Goal: Task Accomplishment & Management: Manage account settings

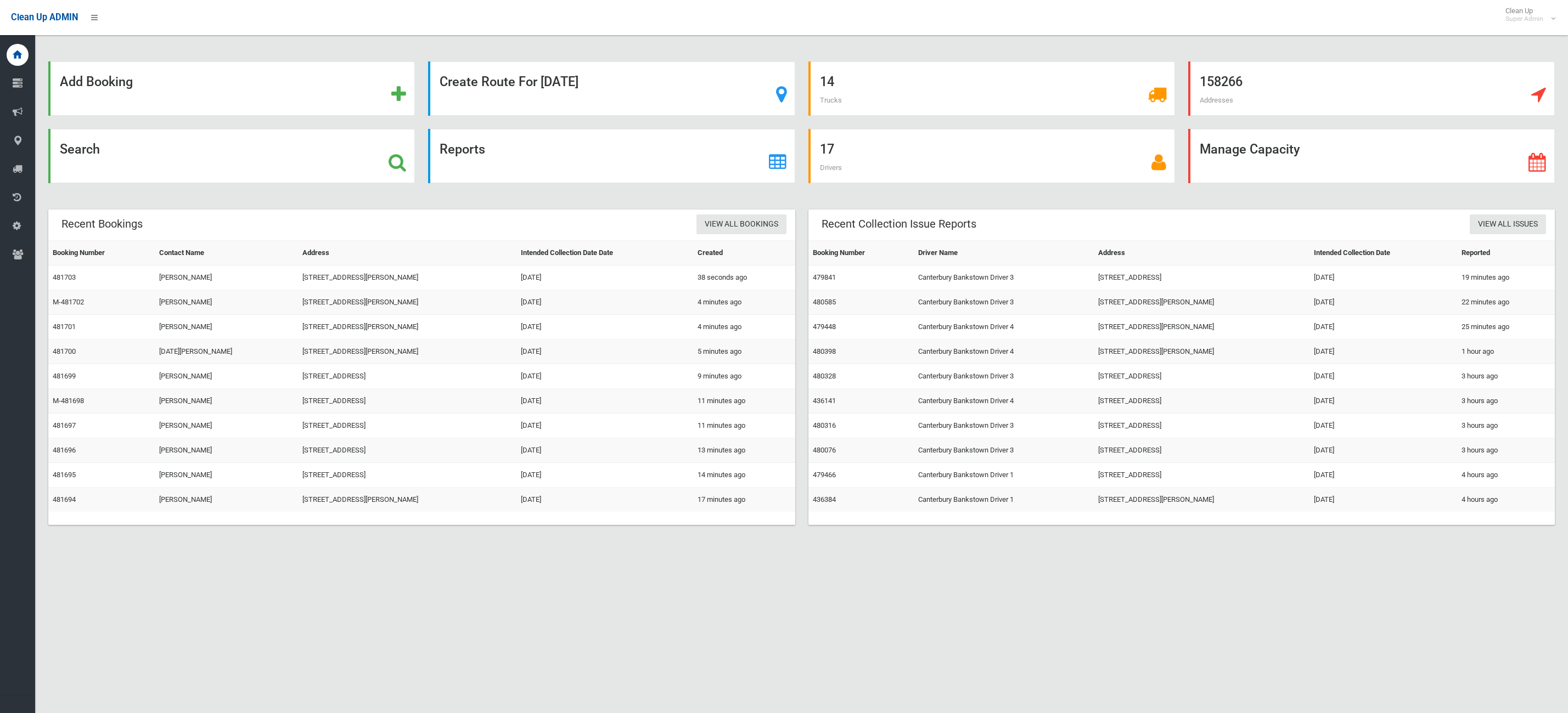
click at [102, 161] on div "Search" at bounding box center [231, 156] width 366 height 54
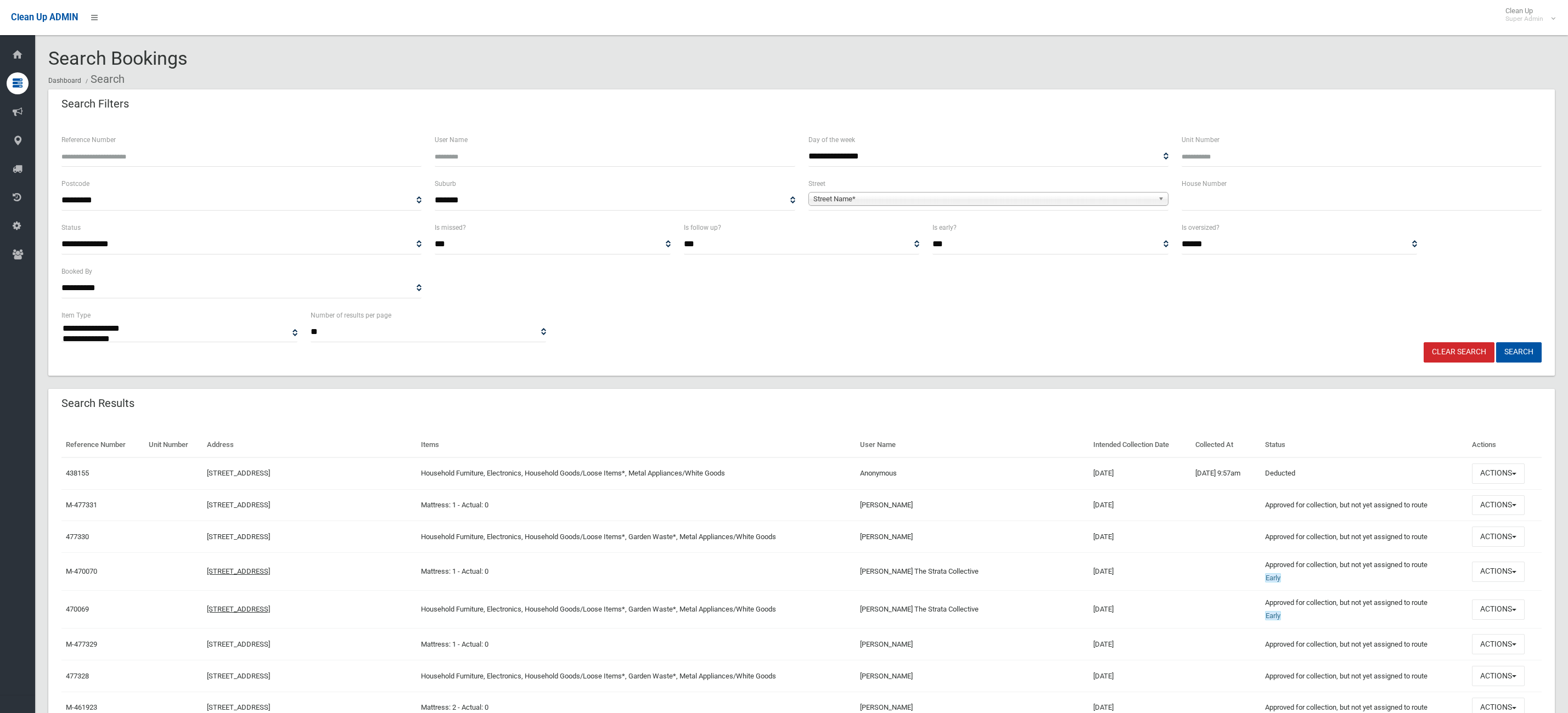
select select
click at [1192, 195] on input "text" at bounding box center [1361, 200] width 360 height 20
type input "**"
click at [1104, 201] on span "Street Name*" at bounding box center [983, 199] width 340 height 13
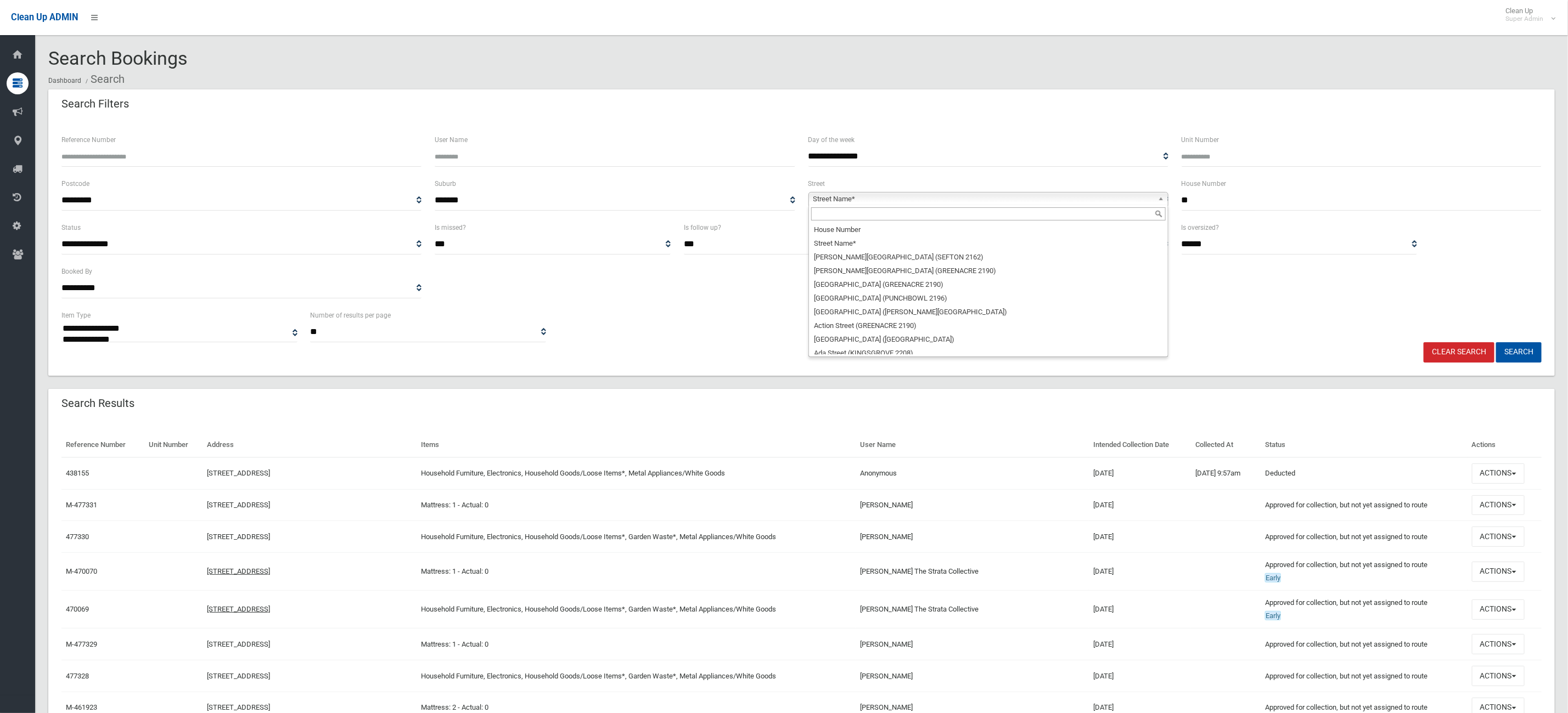
click at [855, 214] on input "text" at bounding box center [989, 214] width 354 height 13
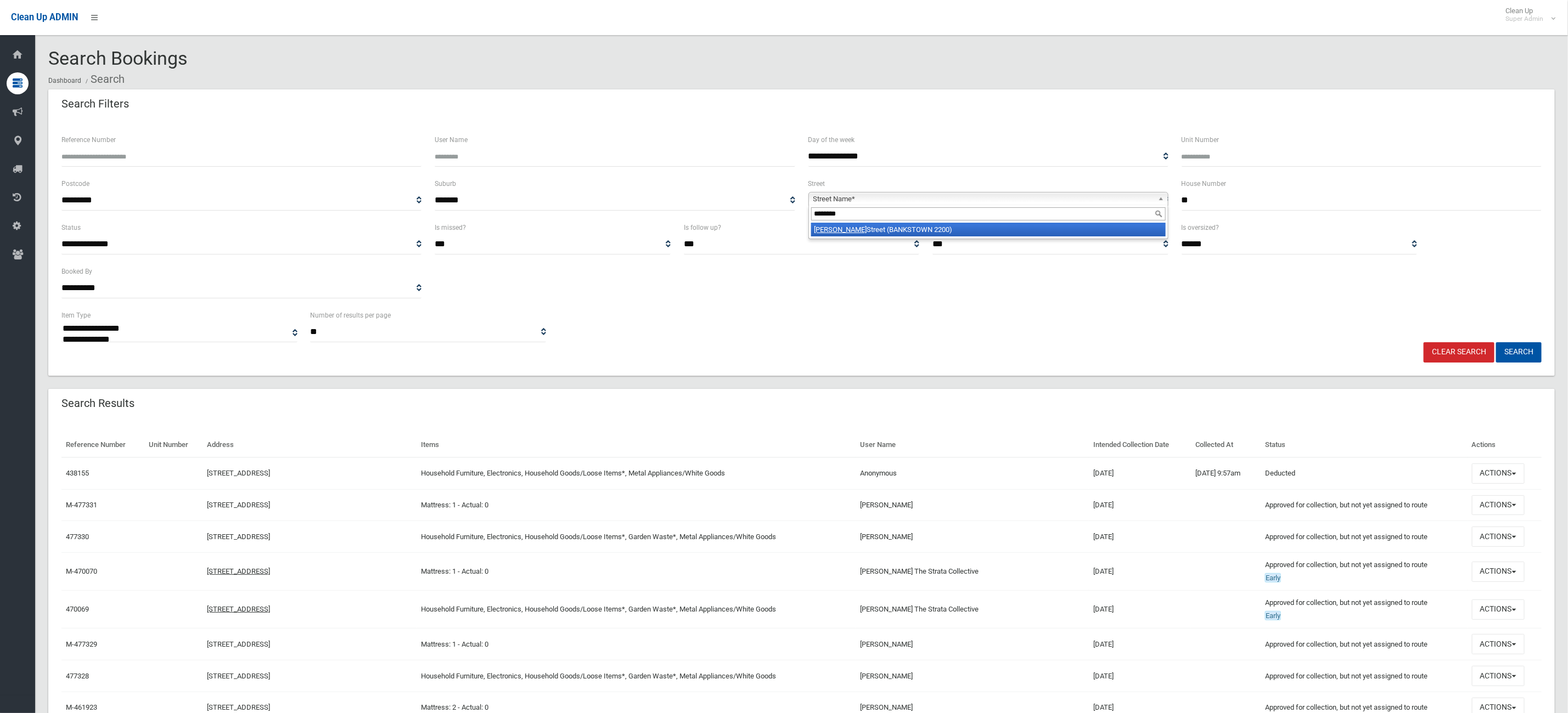
type input "********"
click at [846, 232] on li "Marshall Street (BANKSTOWN 2200)" at bounding box center [989, 229] width 354 height 14
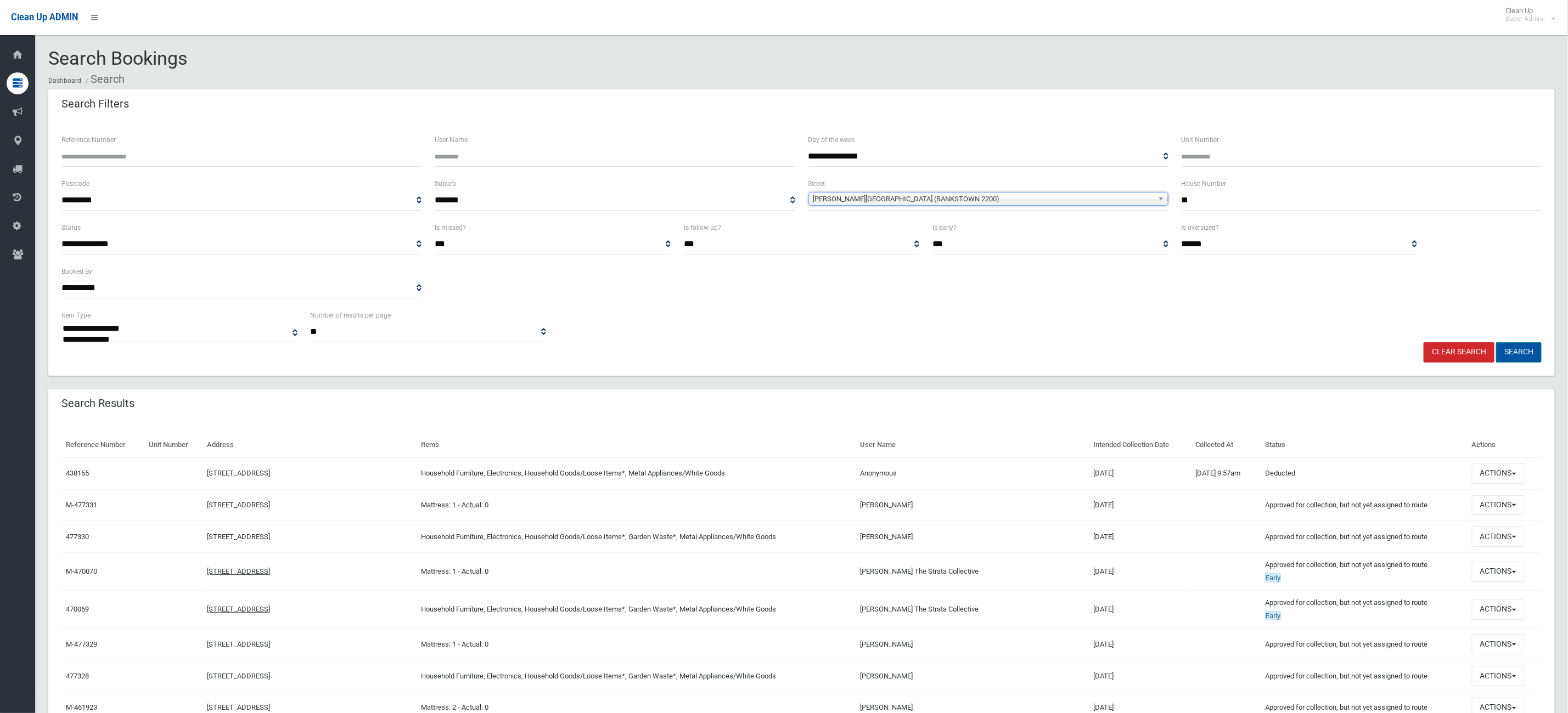
click at [1520, 346] on button "Search" at bounding box center [1519, 352] width 46 height 20
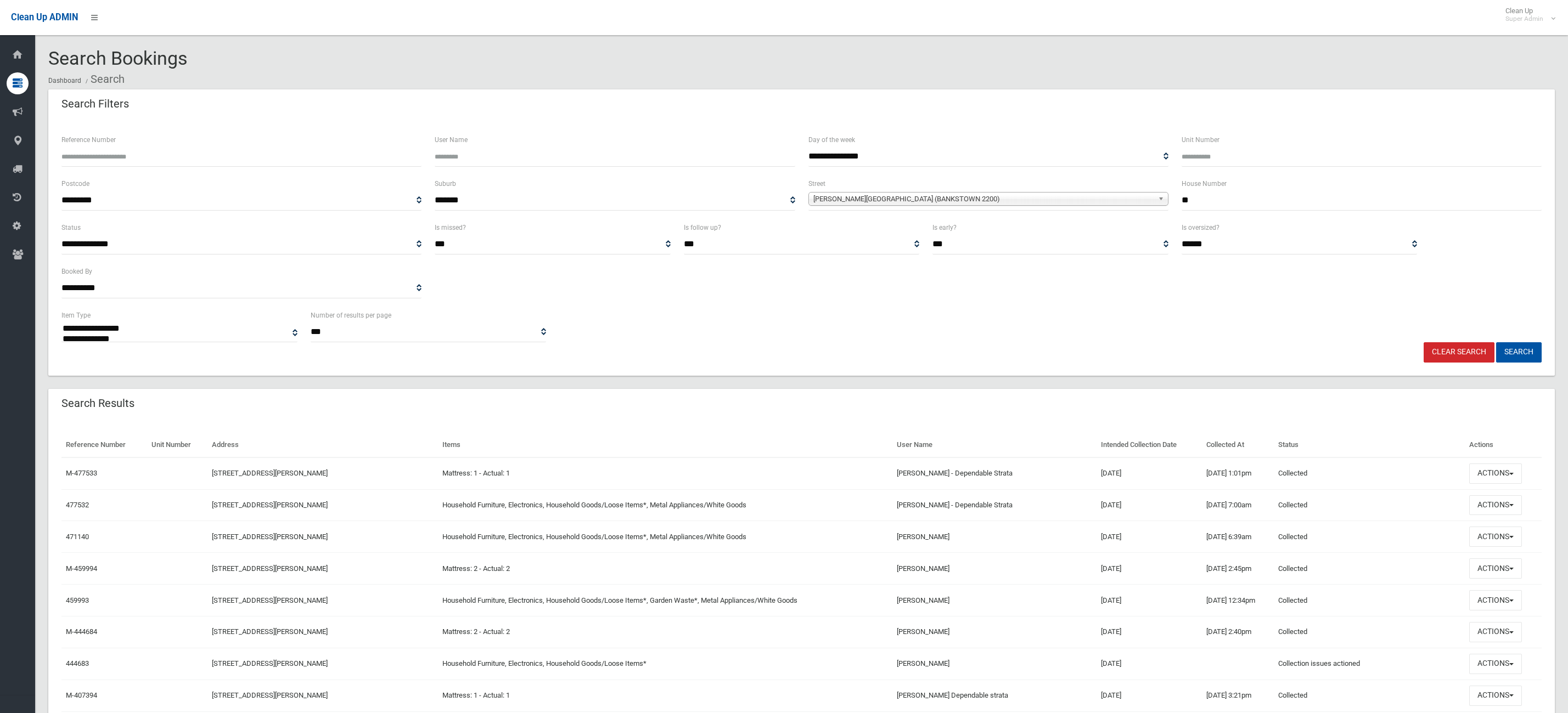
select select
click at [1493, 481] on button "Actions" at bounding box center [1496, 473] width 53 height 20
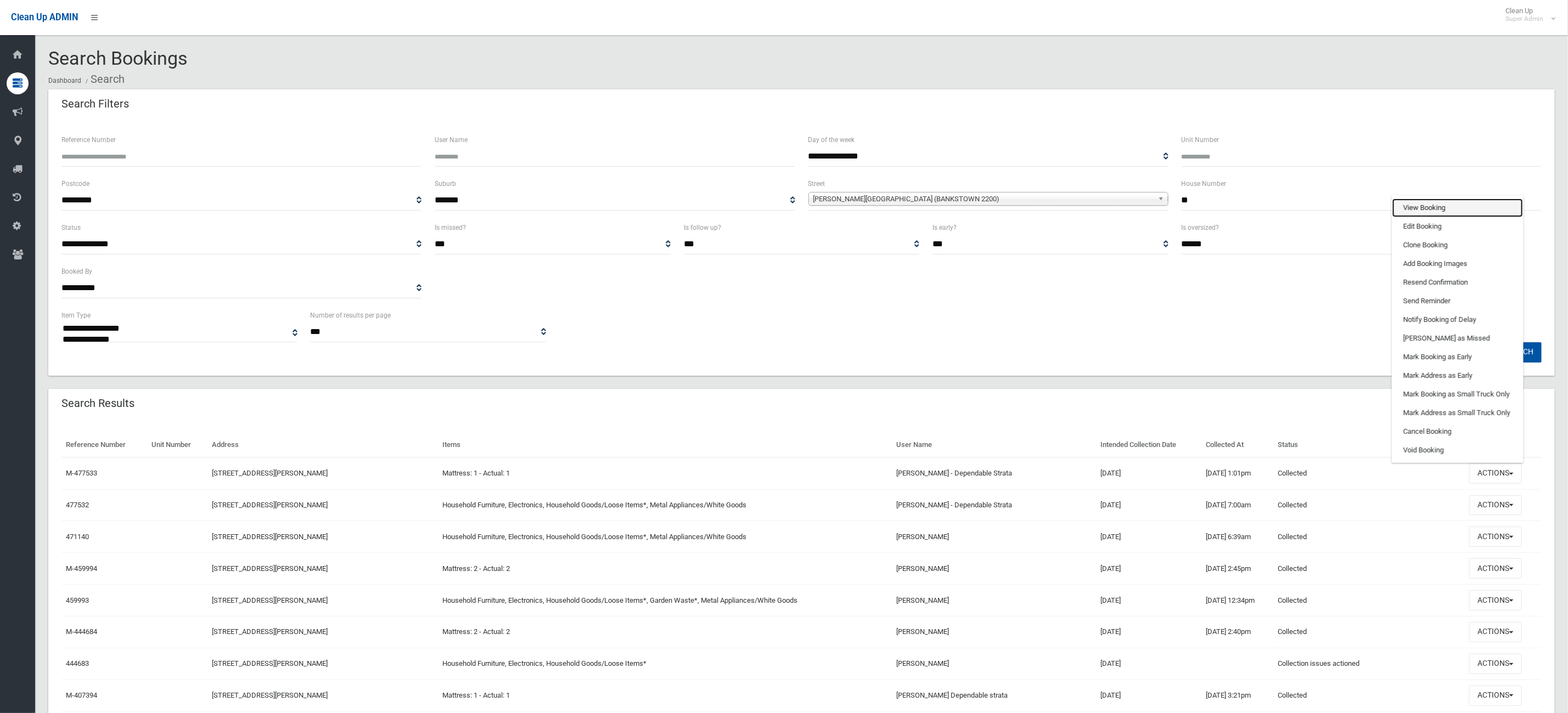
click at [1459, 203] on link "View Booking" at bounding box center [1457, 207] width 131 height 19
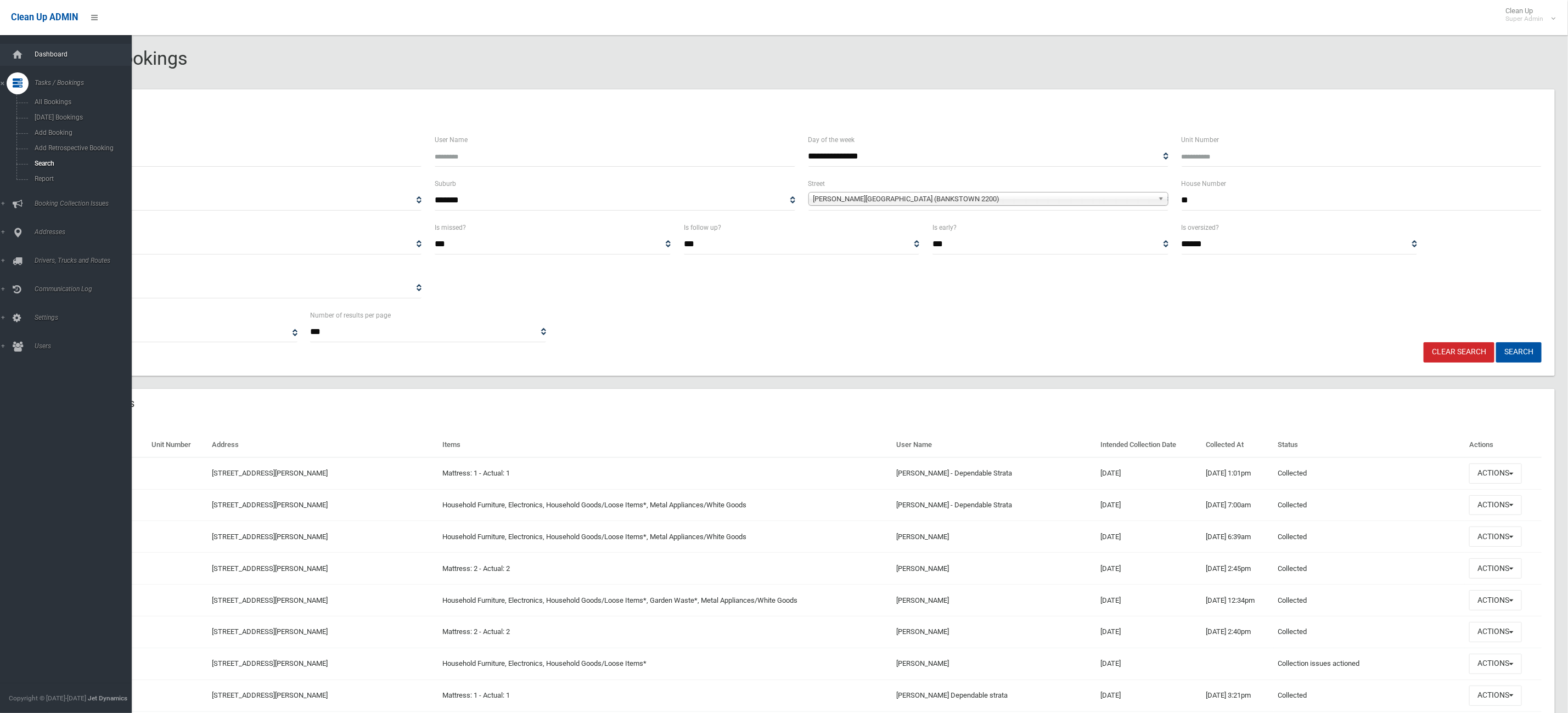
click at [49, 48] on link "Dashboard" at bounding box center [72, 55] width 144 height 22
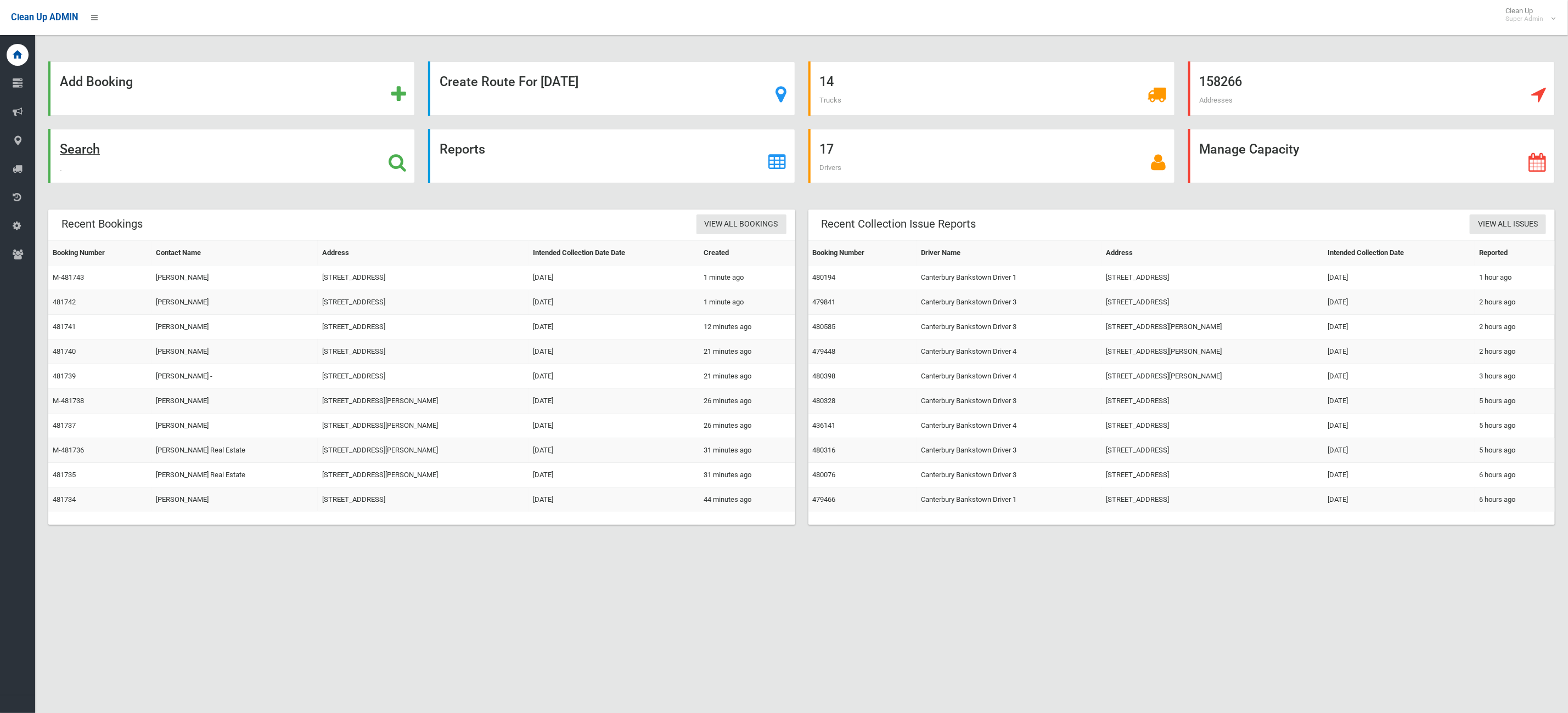
click at [107, 164] on div "Search" at bounding box center [231, 156] width 366 height 54
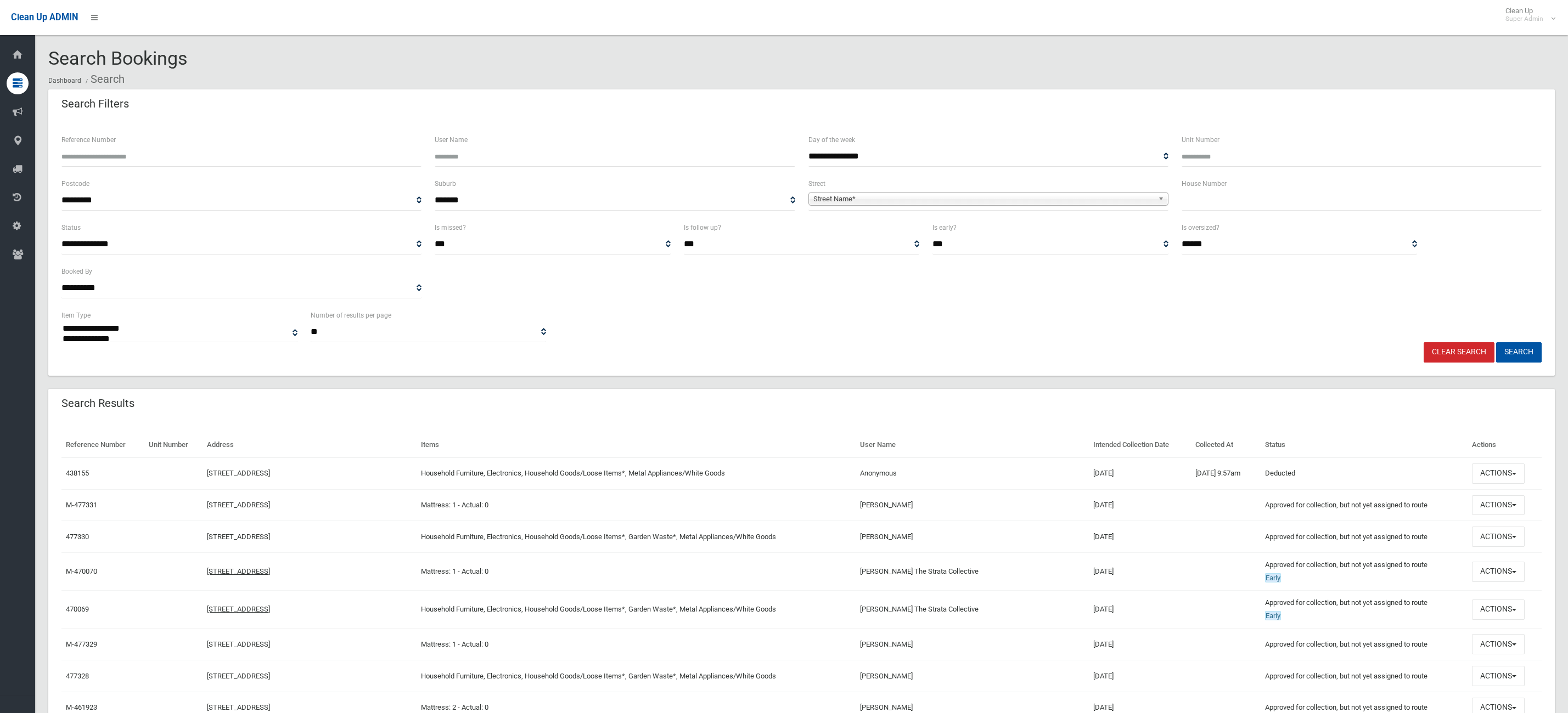
select select
drag, startPoint x: 1236, startPoint y: 203, endPoint x: 1230, endPoint y: 203, distance: 6.0
click at [1236, 203] on input "text" at bounding box center [1361, 200] width 360 height 20
type input "***"
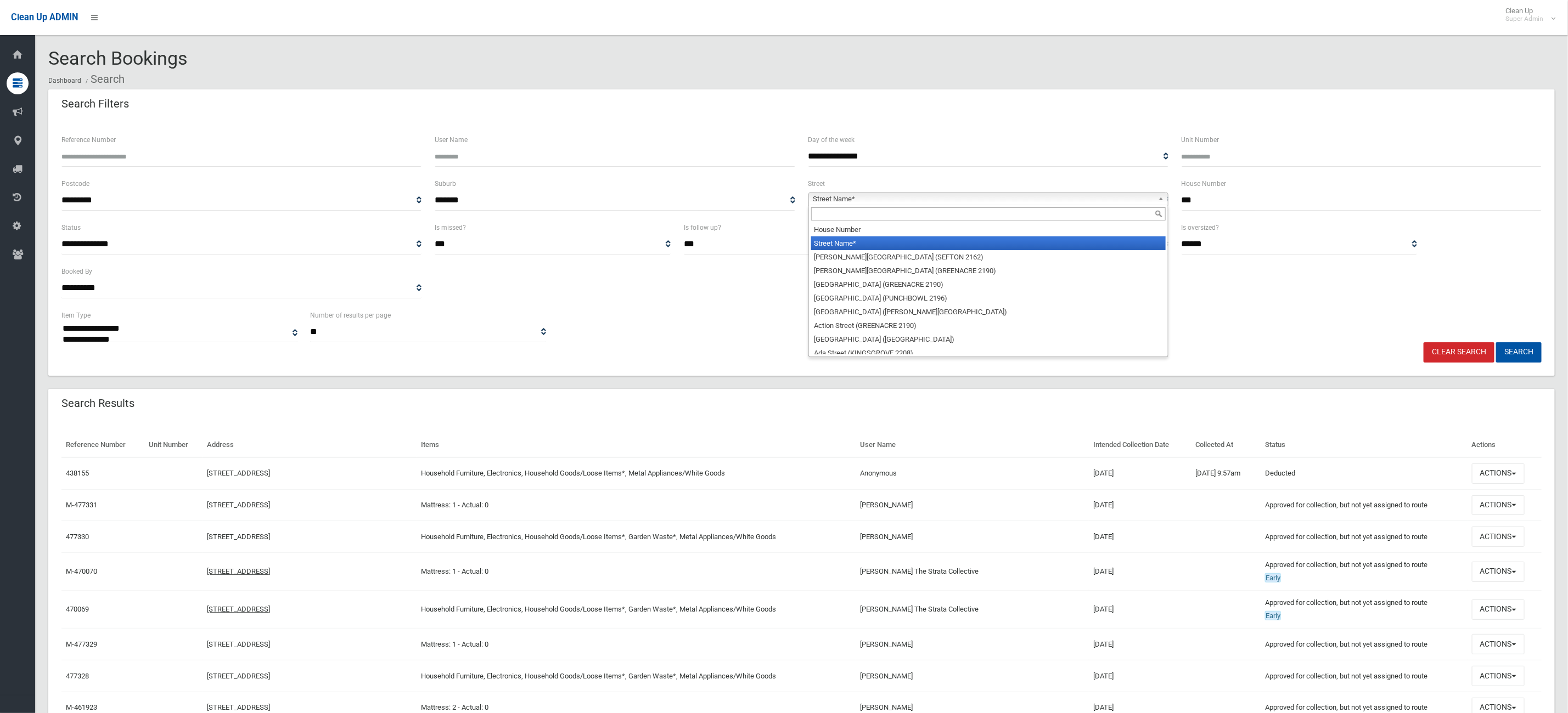
click at [1018, 204] on div "Street Name* House Number Street Name* Abbott Avenue (SEFTON 2162) Abel Street …" at bounding box center [988, 199] width 360 height 14
click at [909, 212] on input "text" at bounding box center [989, 214] width 354 height 13
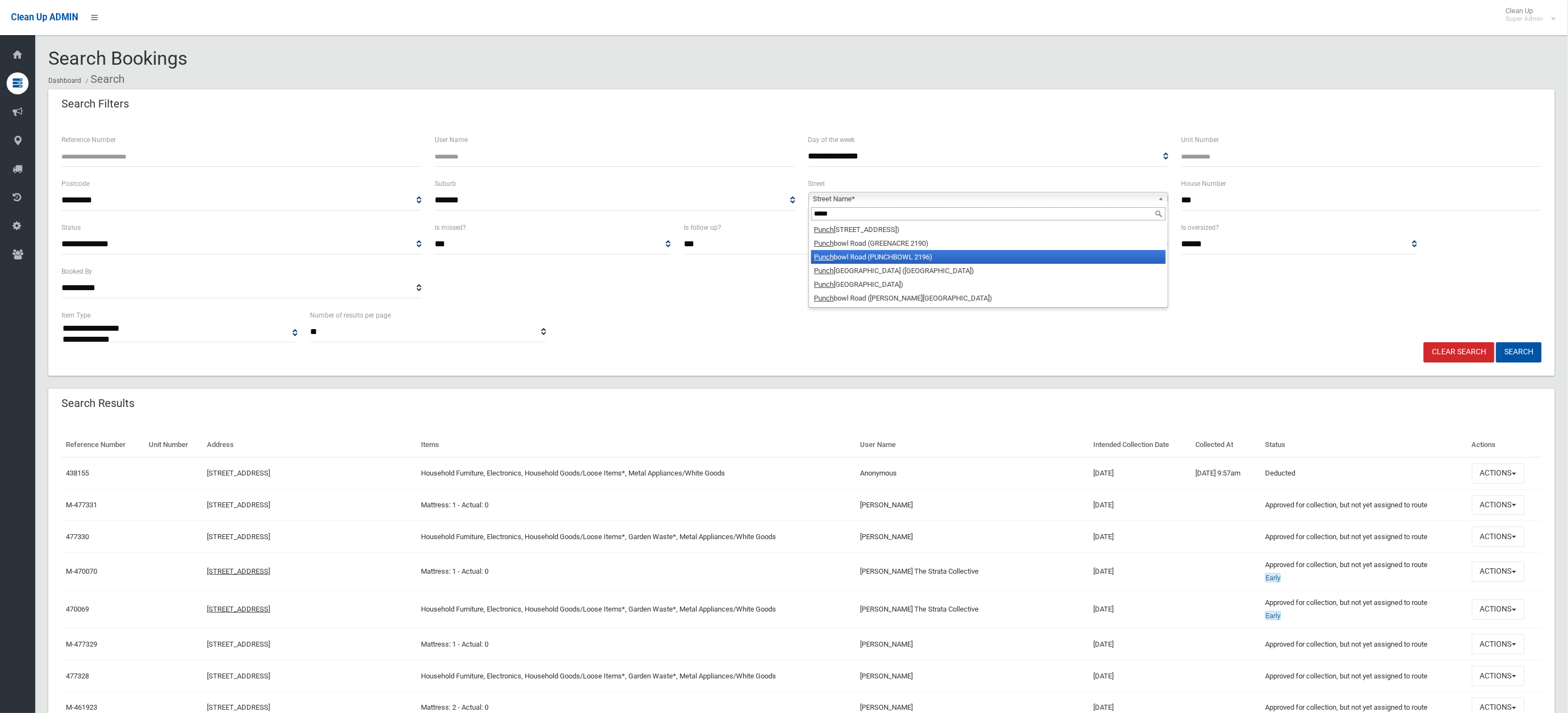
type input "*****"
click at [906, 257] on li "Punch bowl Road (PUNCHBOWL 2196)" at bounding box center [989, 257] width 354 height 14
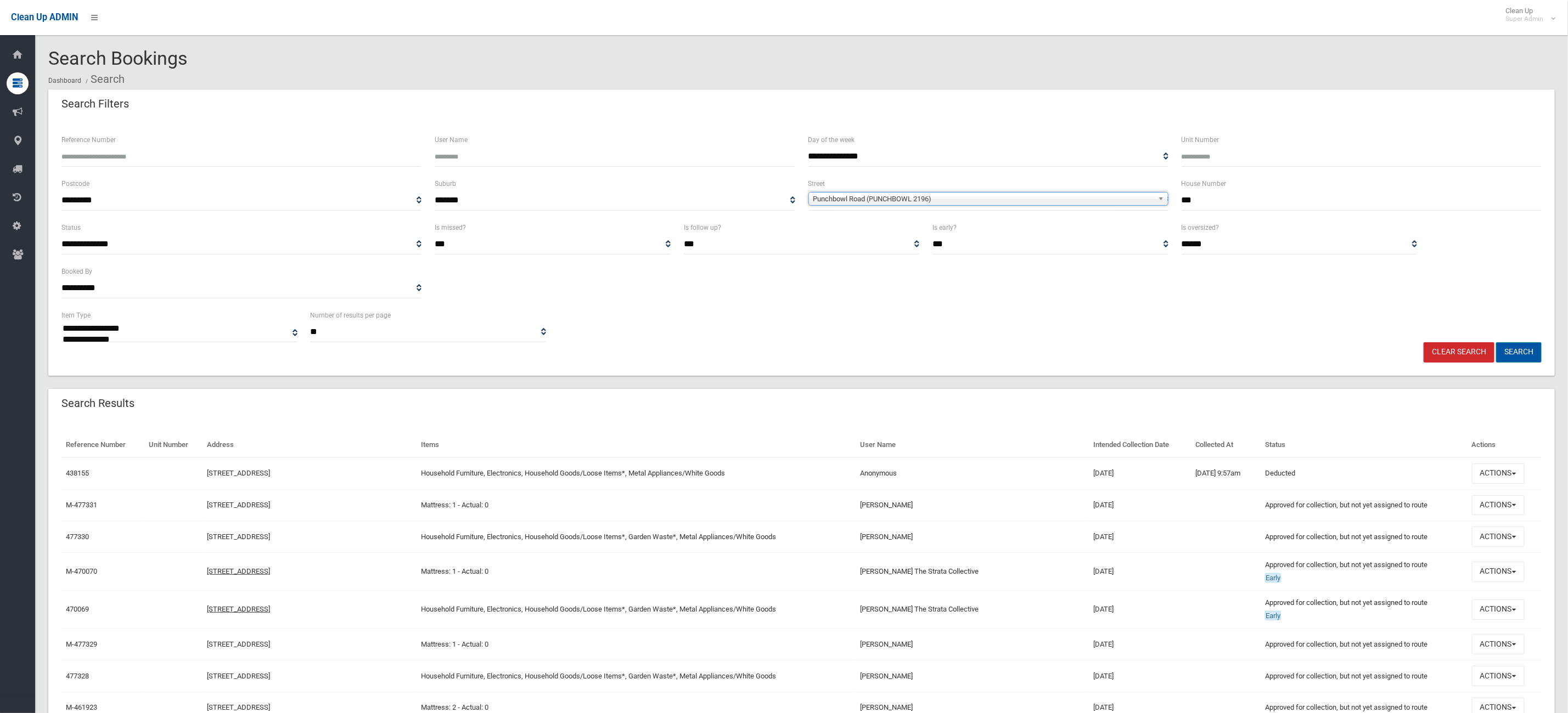
click at [1524, 348] on button "Search" at bounding box center [1519, 352] width 46 height 20
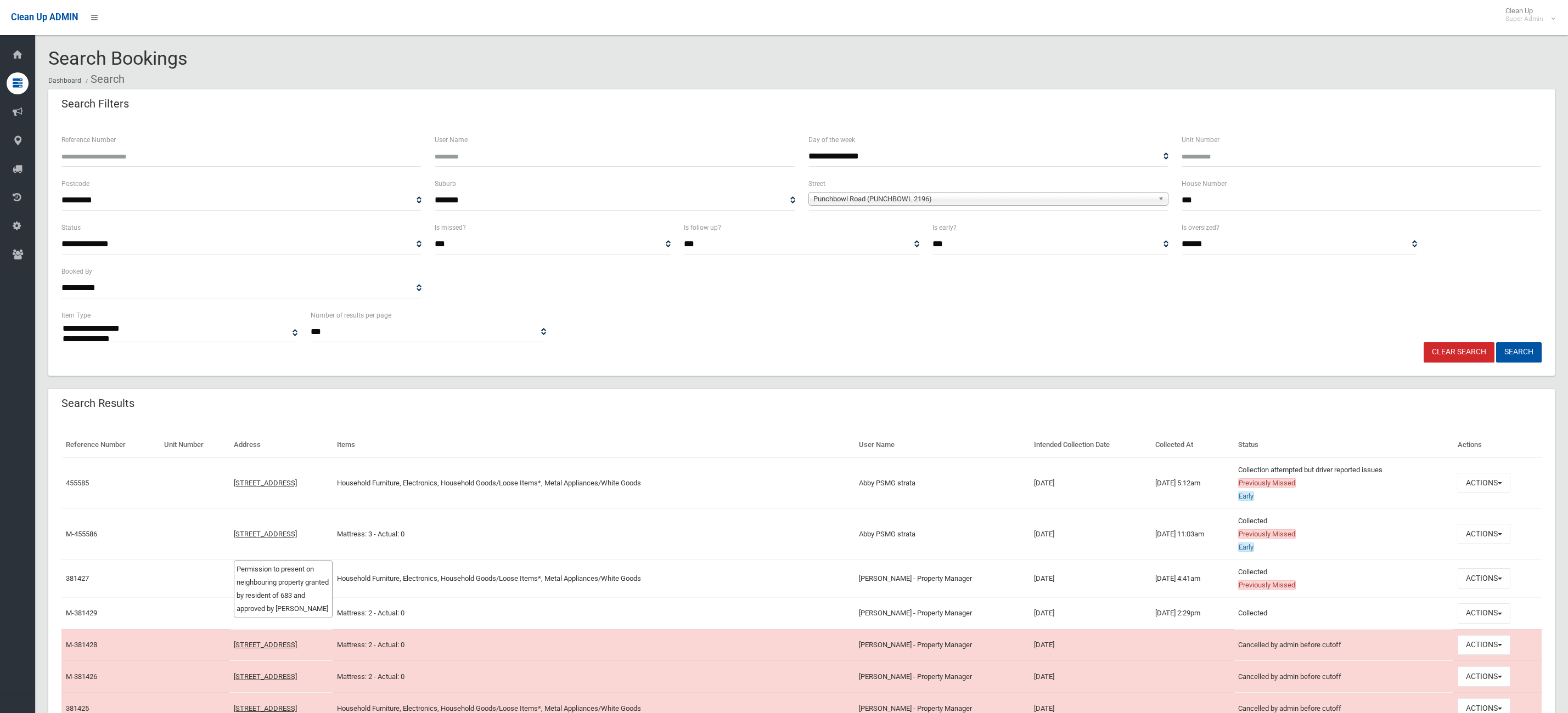
select select
click at [1472, 479] on button "Actions" at bounding box center [1484, 482] width 53 height 20
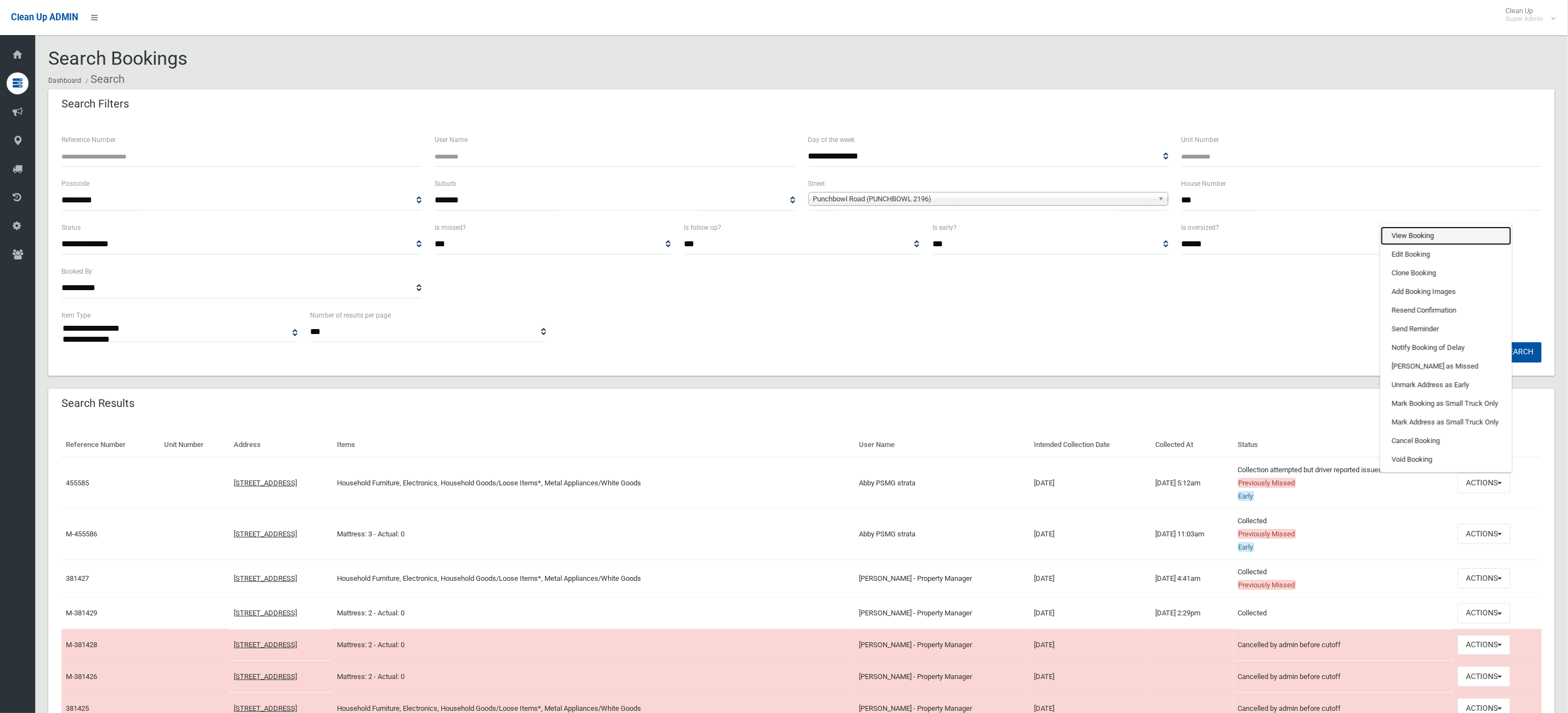
click at [1435, 237] on link "View Booking" at bounding box center [1446, 235] width 131 height 19
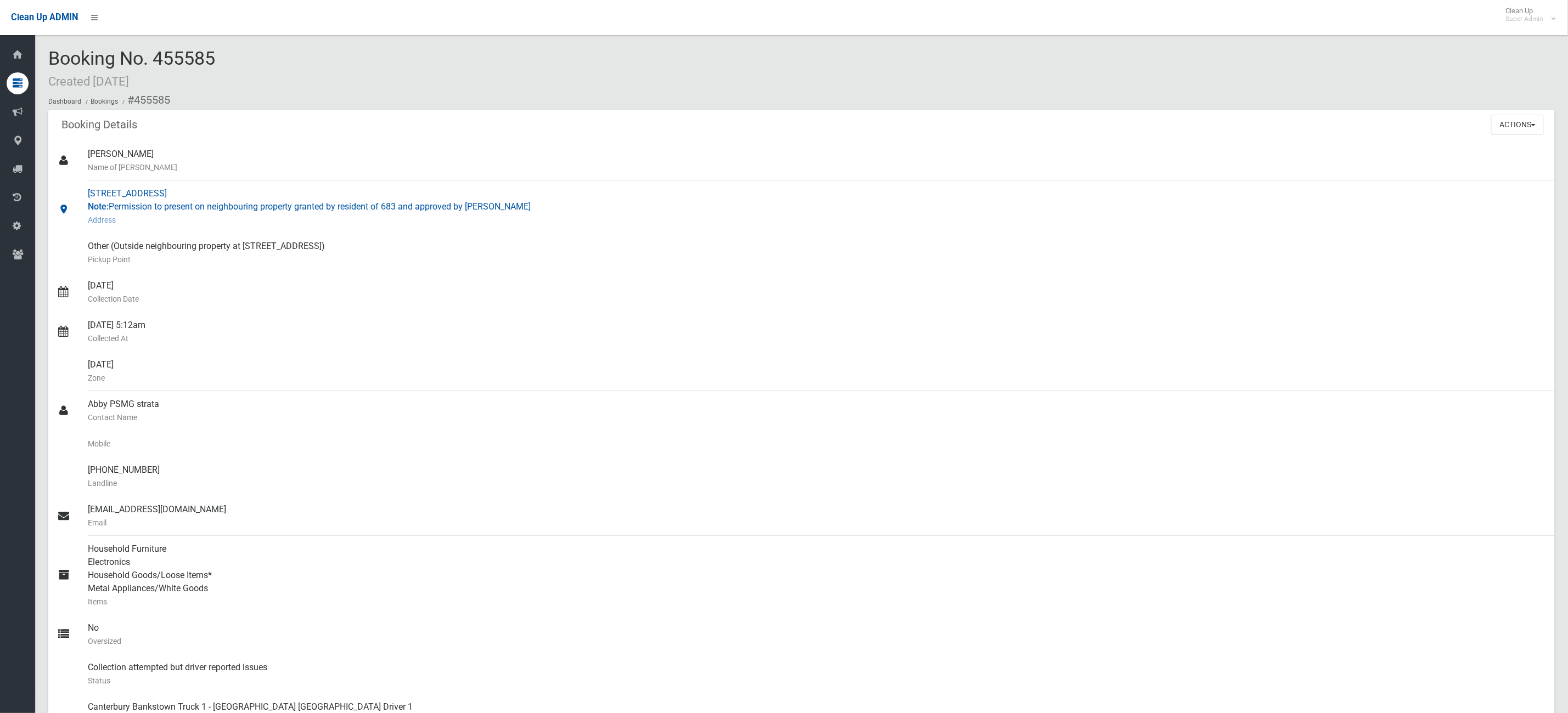
drag, startPoint x: 226, startPoint y: 206, endPoint x: 544, endPoint y: 220, distance: 318.3
click at [542, 219] on div "689 Punchbowl Road, PUNCHBOWL NSW 2196 Note: Permission to present on neighbour…" at bounding box center [817, 207] width 1458 height 53
click at [548, 224] on small "Address" at bounding box center [817, 220] width 1458 height 13
click at [425, 210] on div "689 Punchbowl Road, PUNCHBOWL NSW 2196 Note: Permission to present on neighbour…" at bounding box center [817, 207] width 1458 height 53
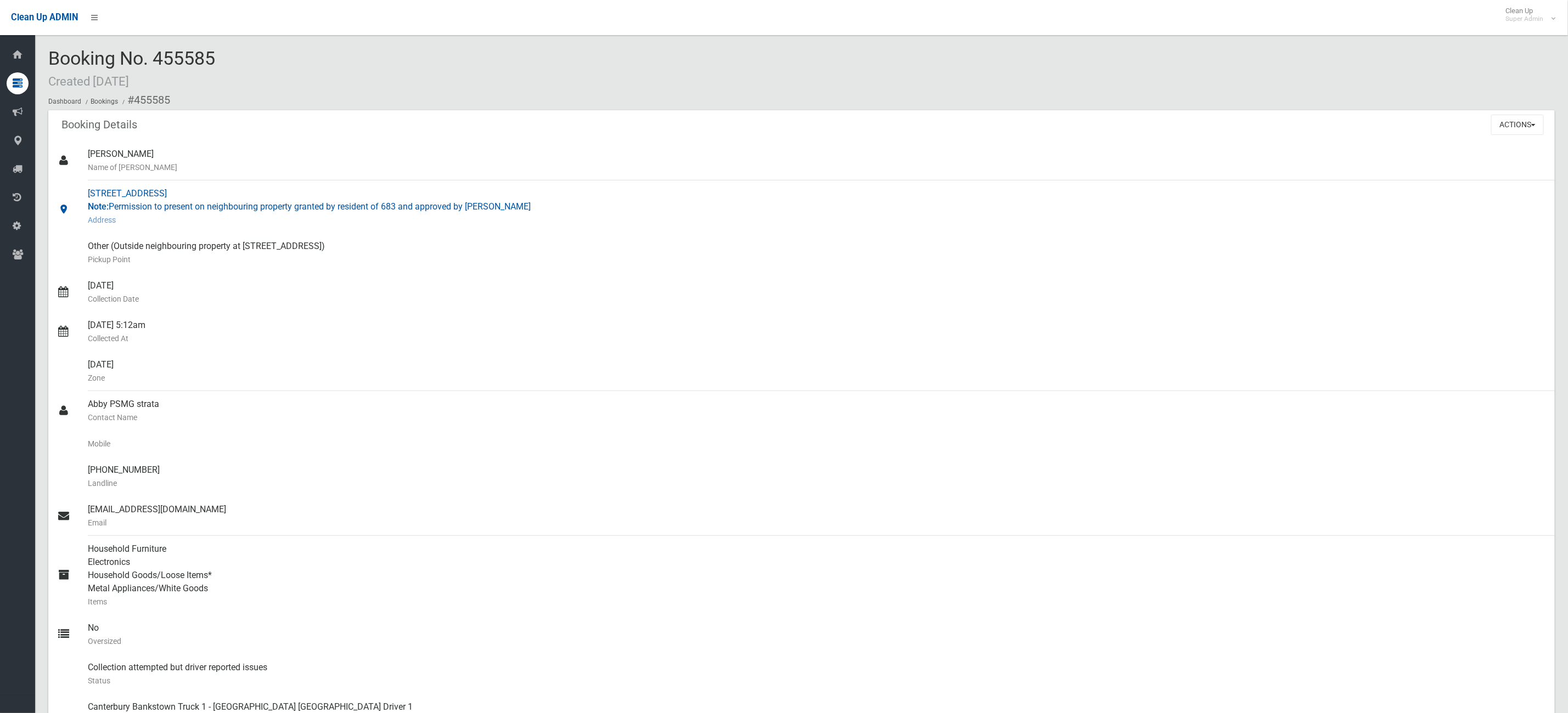
click at [598, 214] on small "Address" at bounding box center [817, 220] width 1458 height 13
drag, startPoint x: 542, startPoint y: 206, endPoint x: 236, endPoint y: 203, distance: 306.0
click at [236, 203] on div "689 Punchbowl Road, PUNCHBOWL NSW 2196 Note: Permission to present on neighbour…" at bounding box center [817, 207] width 1458 height 53
click at [519, 215] on small "Address" at bounding box center [817, 220] width 1458 height 13
drag, startPoint x: 556, startPoint y: 203, endPoint x: 270, endPoint y: 223, distance: 286.7
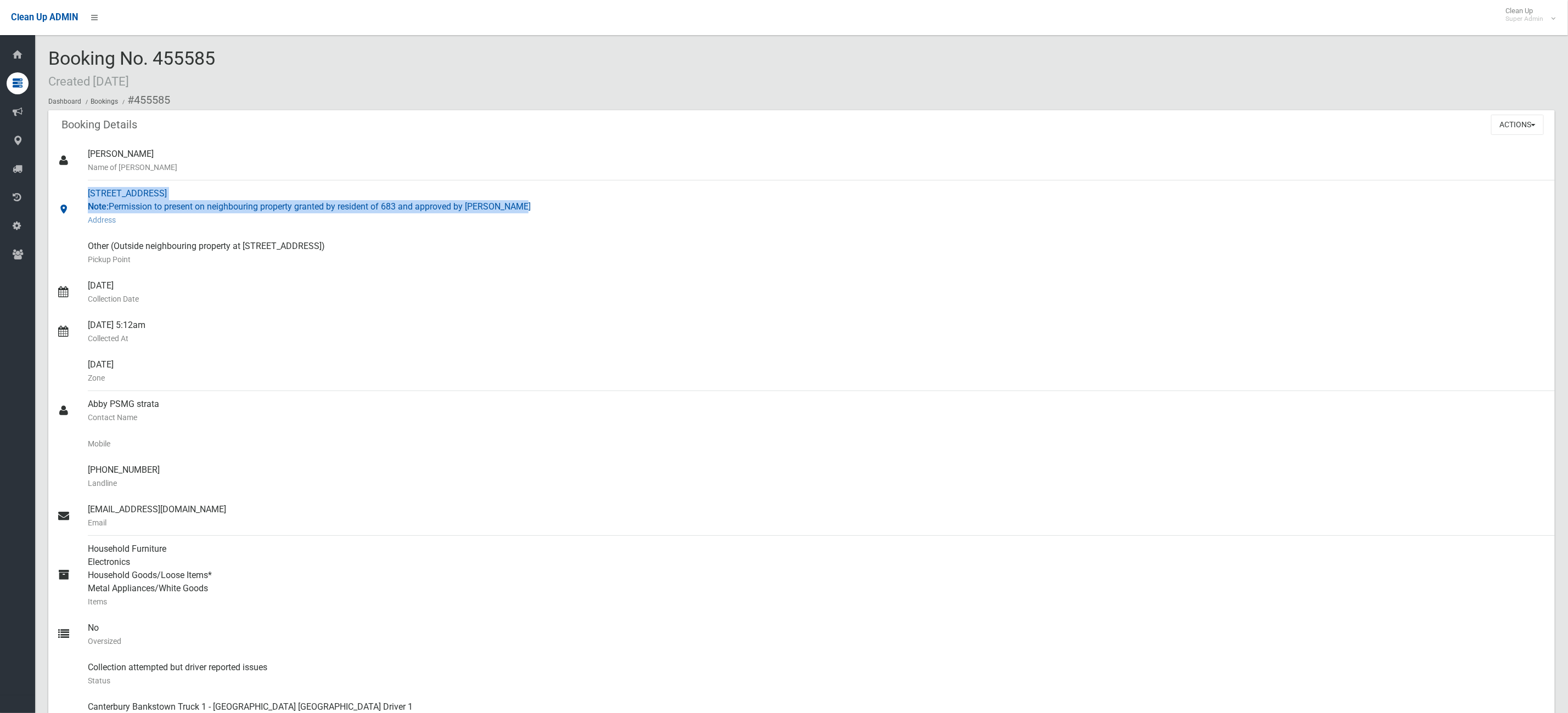
click at [271, 219] on div "689 Punchbowl Road, PUNCHBOWL NSW 2196 Note: Permission to present on neighbour…" at bounding box center [817, 207] width 1458 height 53
click at [444, 277] on div "08/05/2025 Collection Date" at bounding box center [817, 292] width 1458 height 40
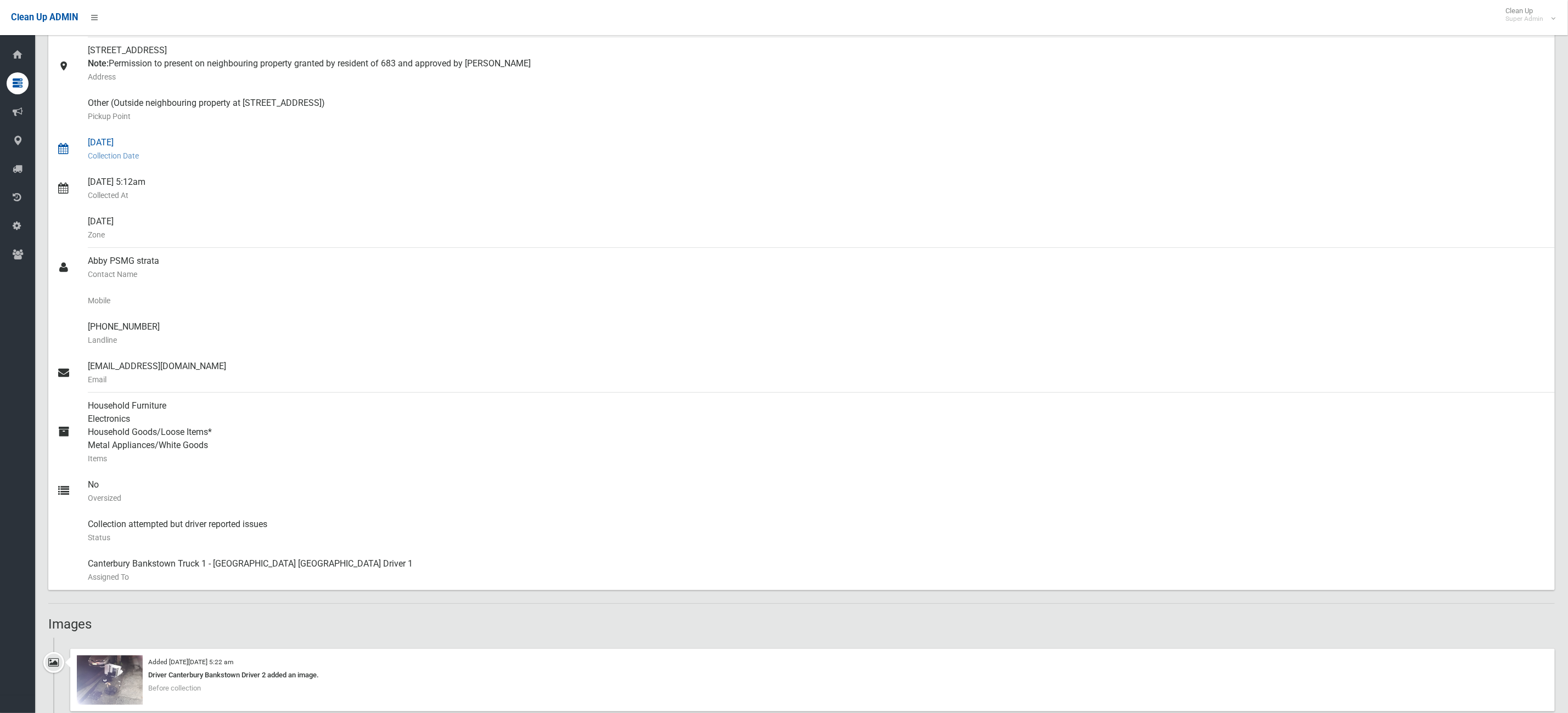
scroll to position [411, 0]
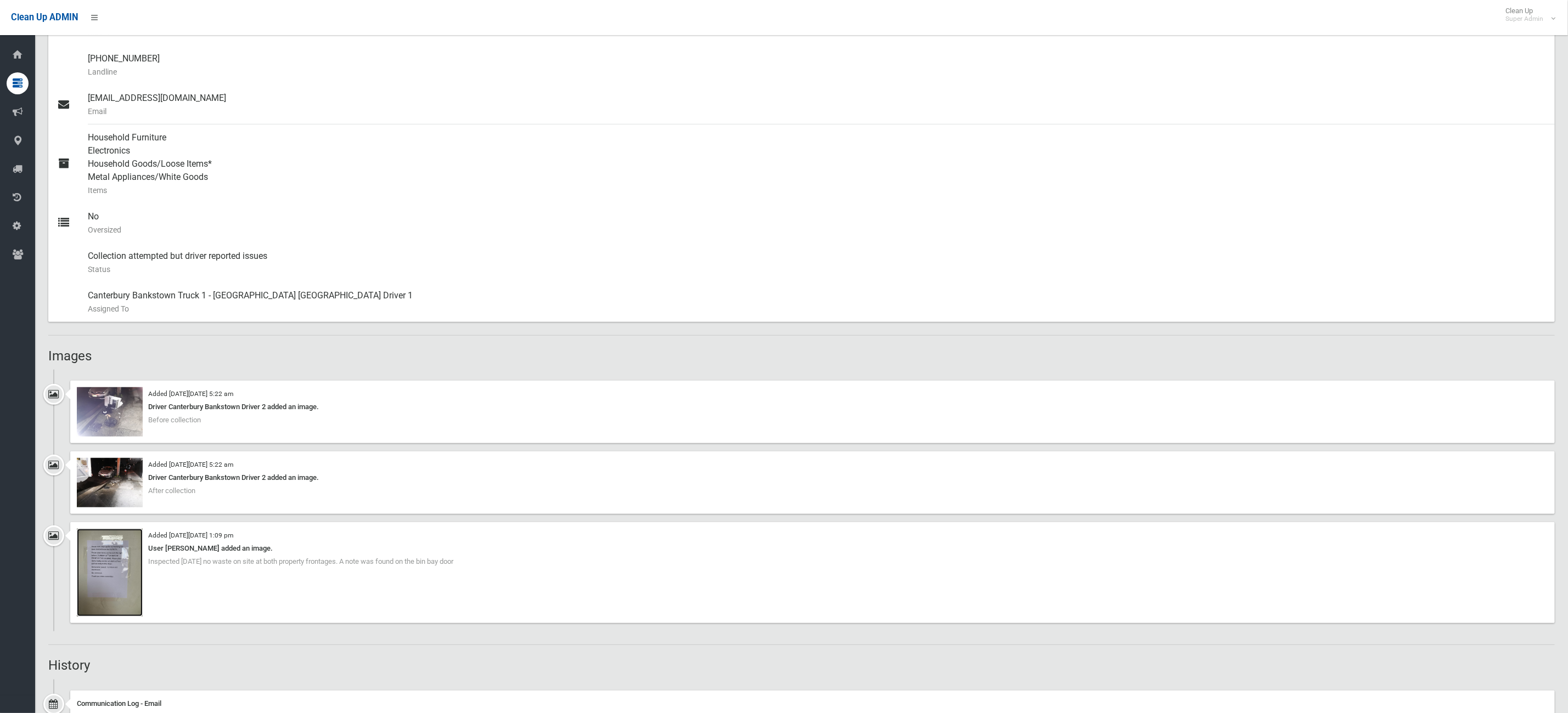
click at [122, 575] on img at bounding box center [110, 572] width 66 height 88
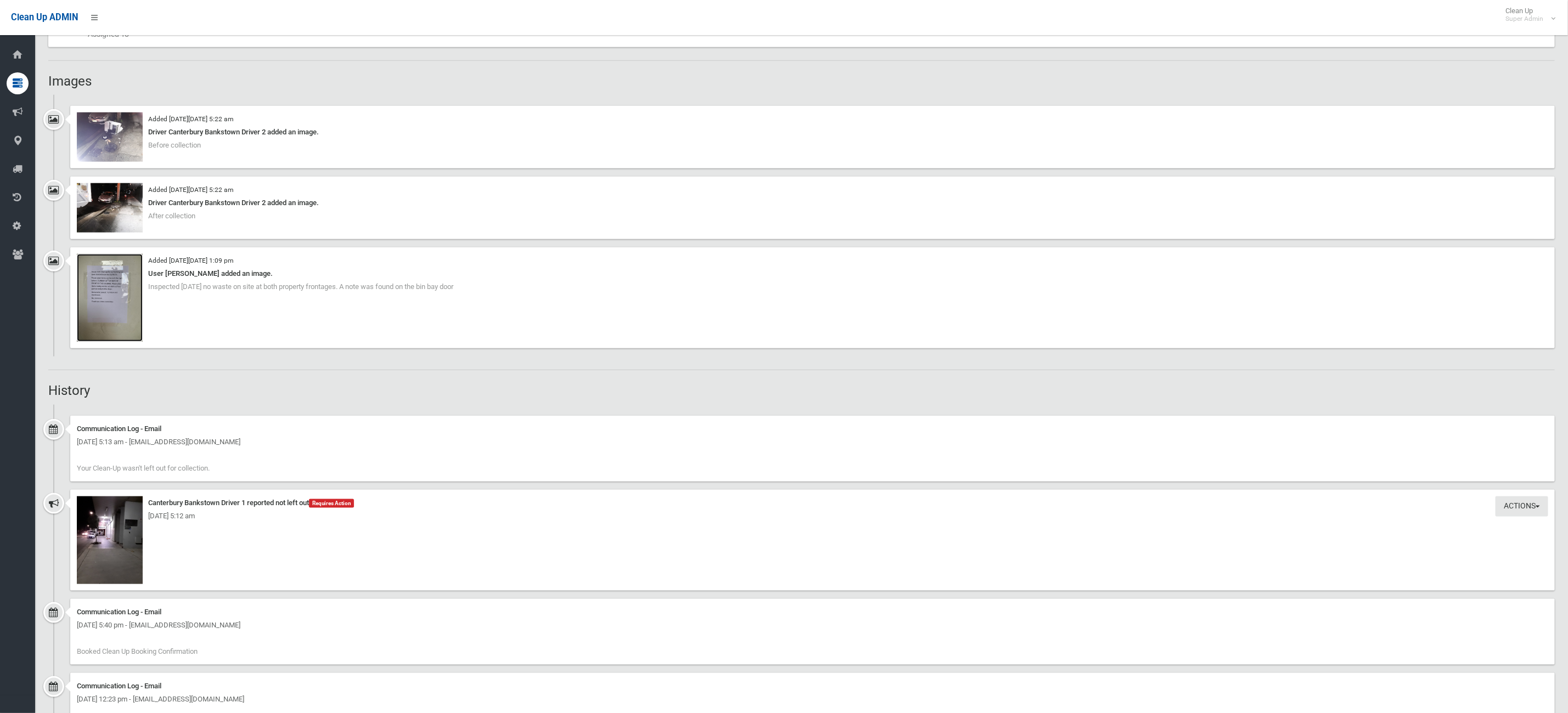
scroll to position [823, 0]
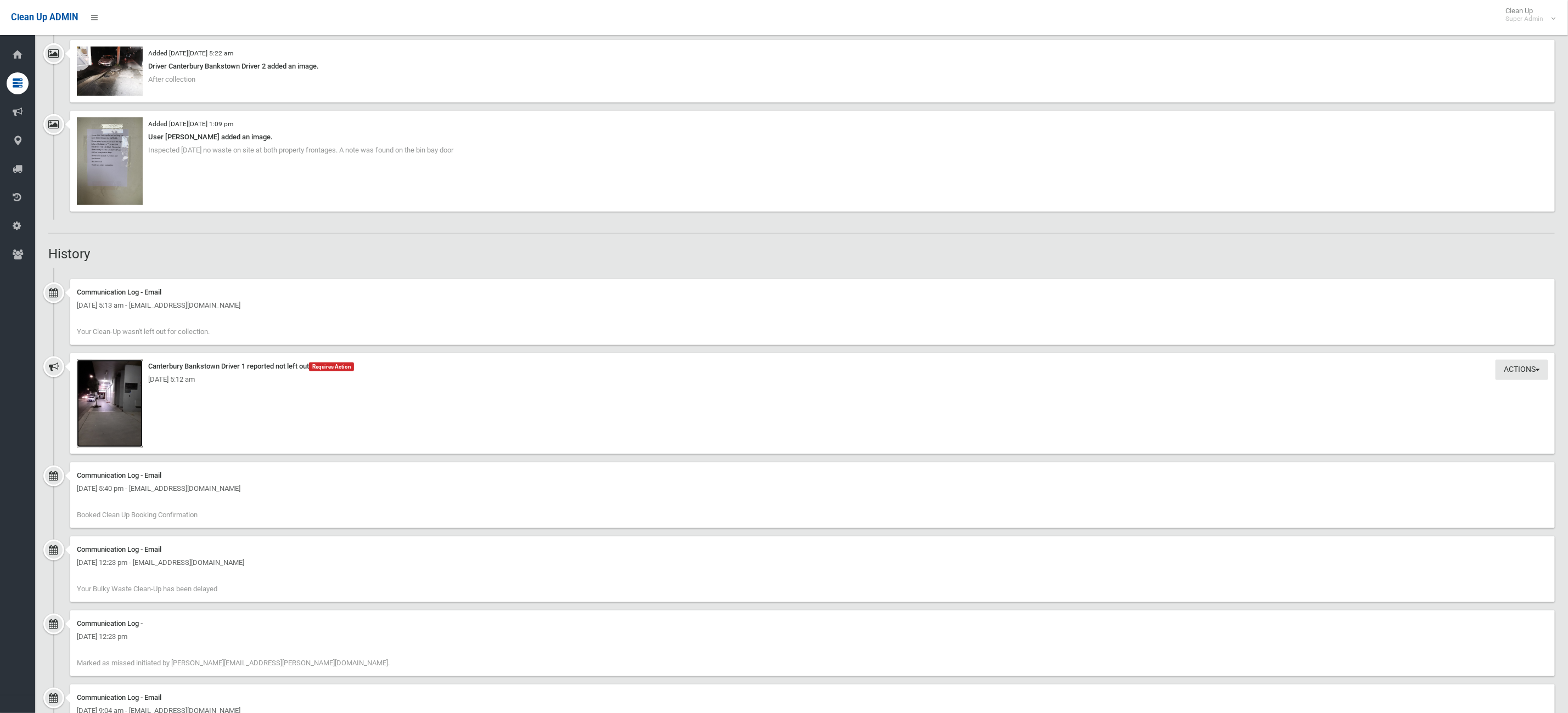
click at [124, 430] on img at bounding box center [110, 403] width 66 height 88
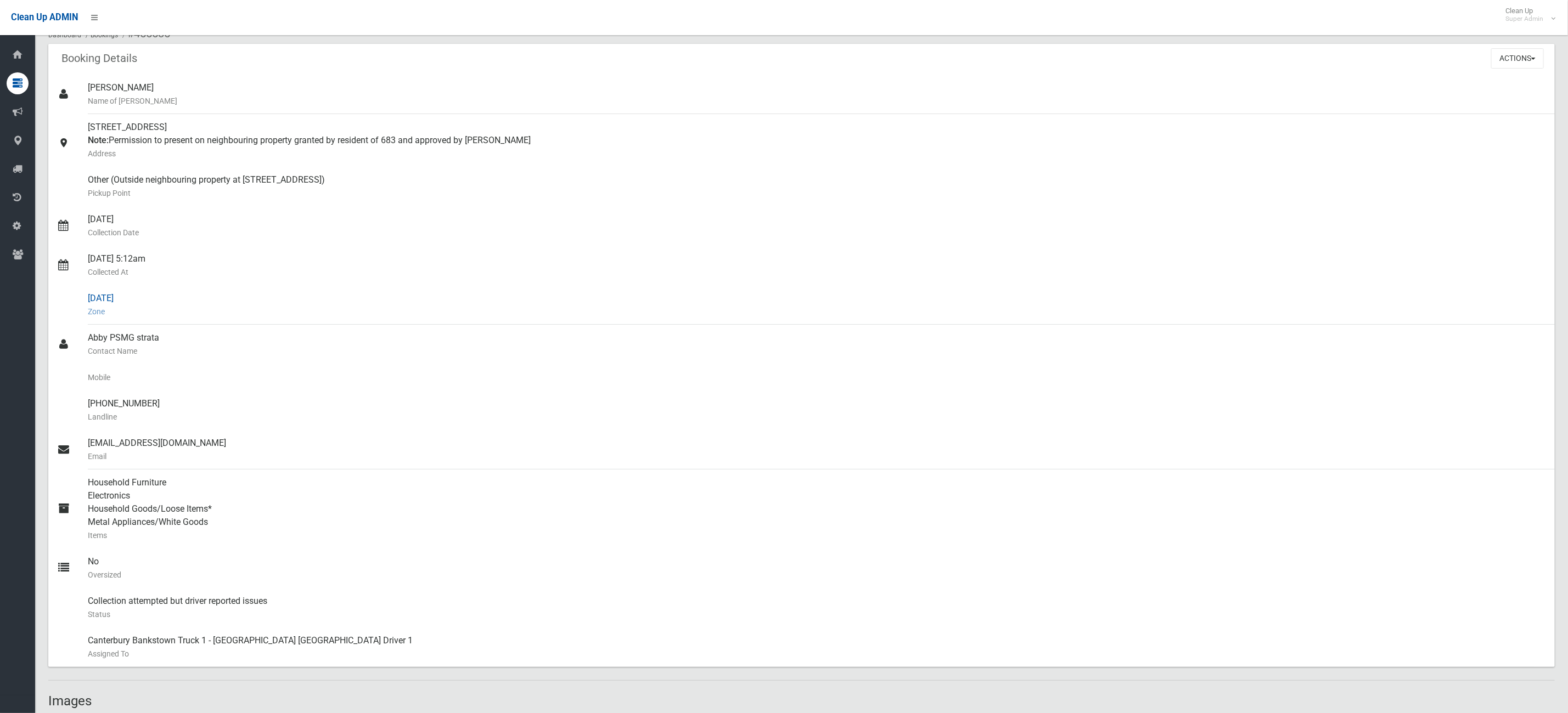
scroll to position [0, 0]
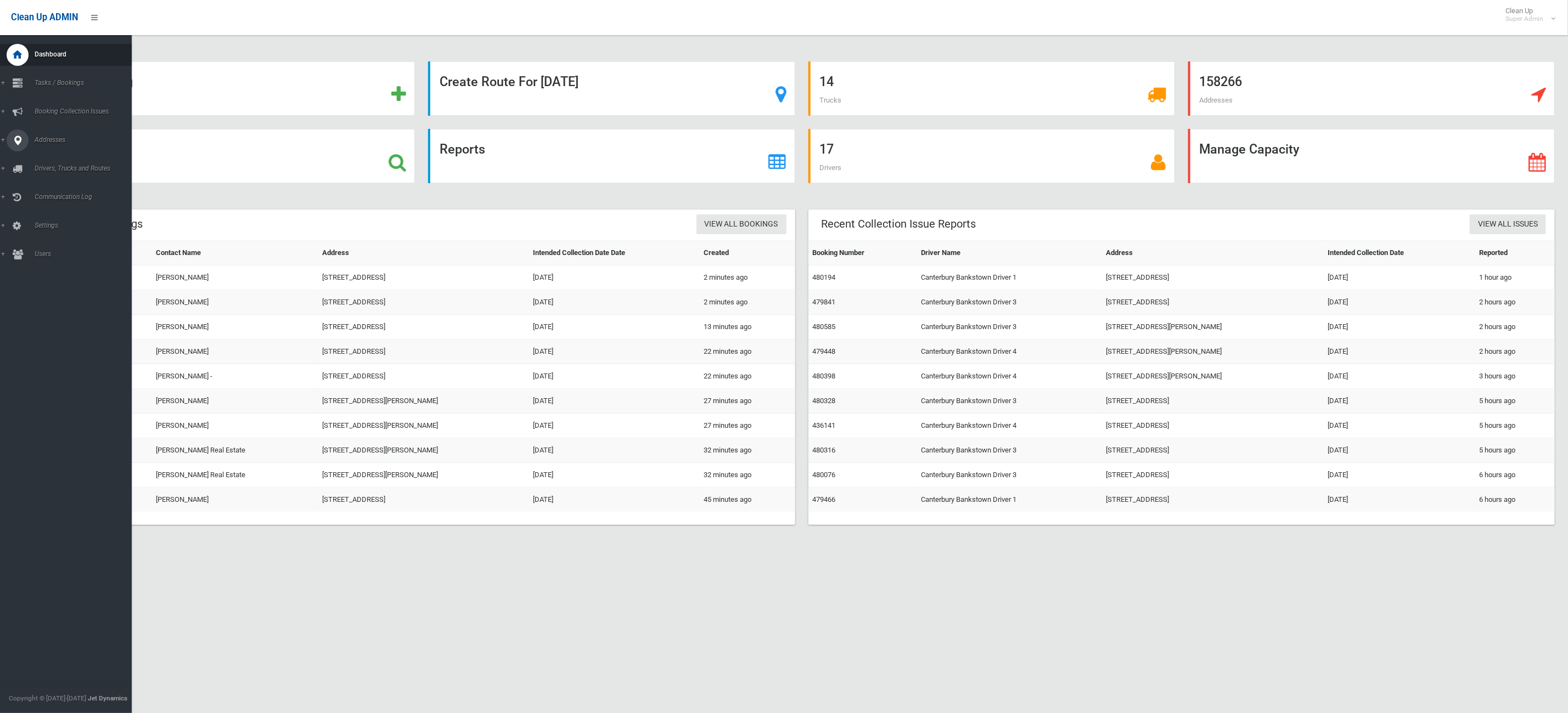
click at [4, 136] on link "Addresses" at bounding box center [72, 141] width 144 height 22
click at [33, 152] on link "All Addresses" at bounding box center [72, 159] width 144 height 15
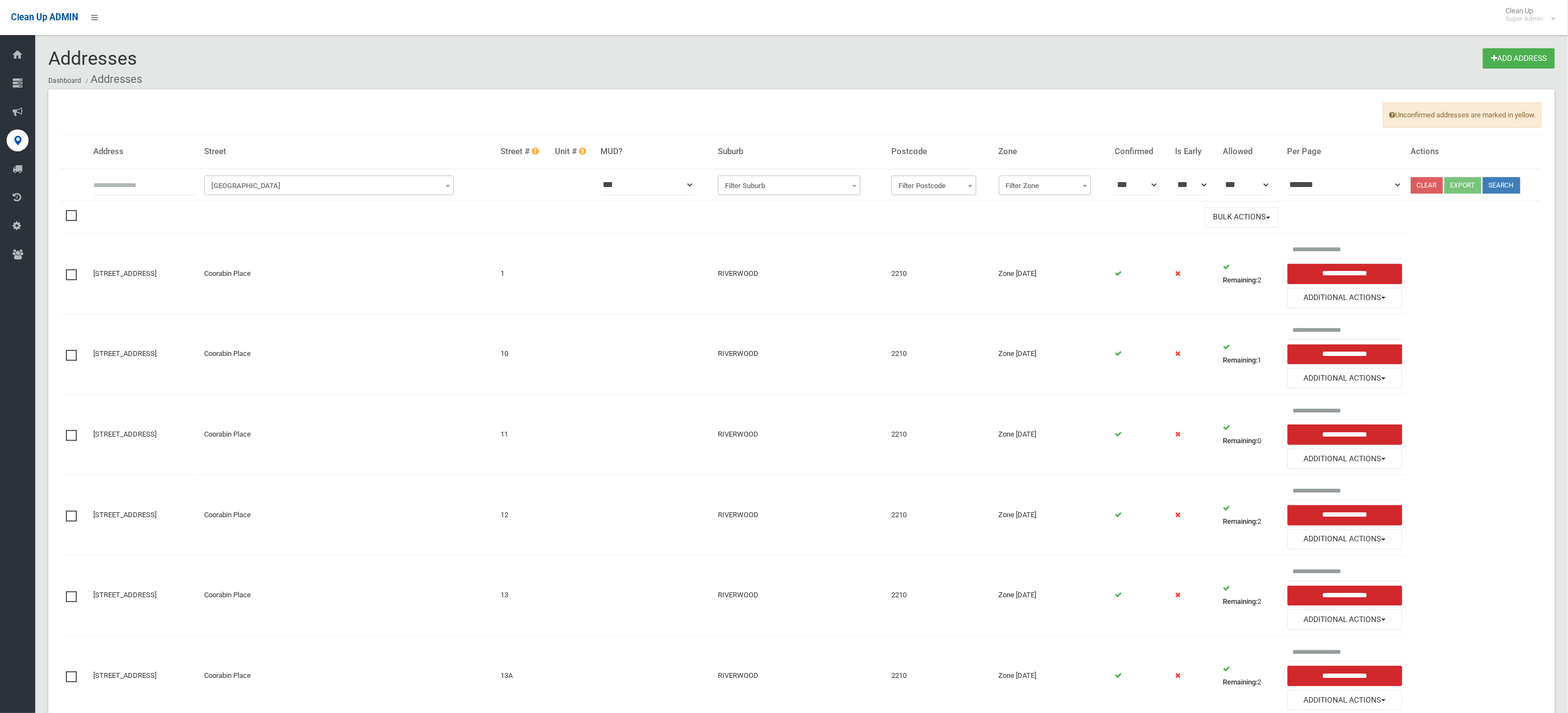
click at [153, 175] on input "text" at bounding box center [144, 185] width 102 height 20
type input "***"
click at [357, 185] on span "Filter Street" at bounding box center [329, 186] width 245 height 15
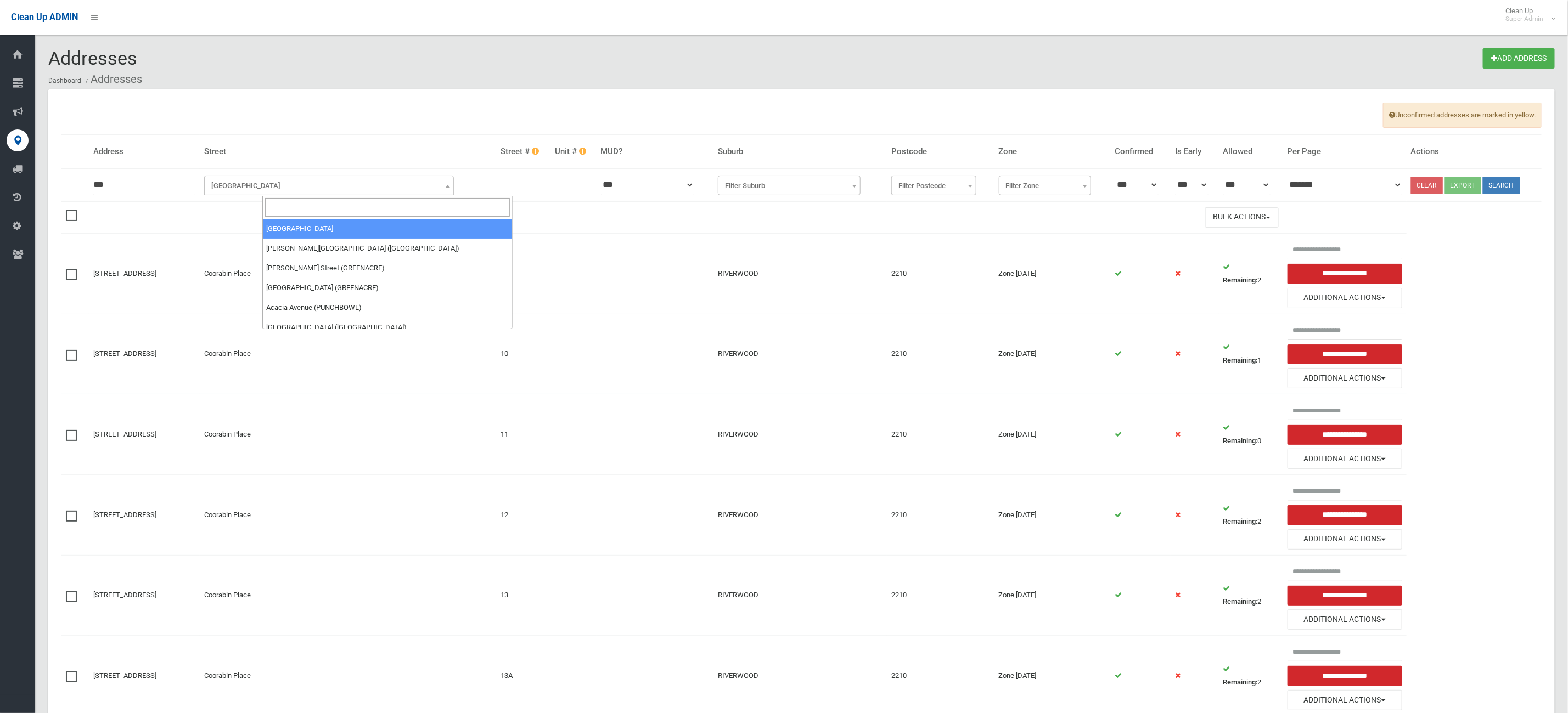
drag, startPoint x: 269, startPoint y: 204, endPoint x: 279, endPoint y: 208, distance: 10.8
click at [279, 208] on input "search" at bounding box center [387, 207] width 245 height 19
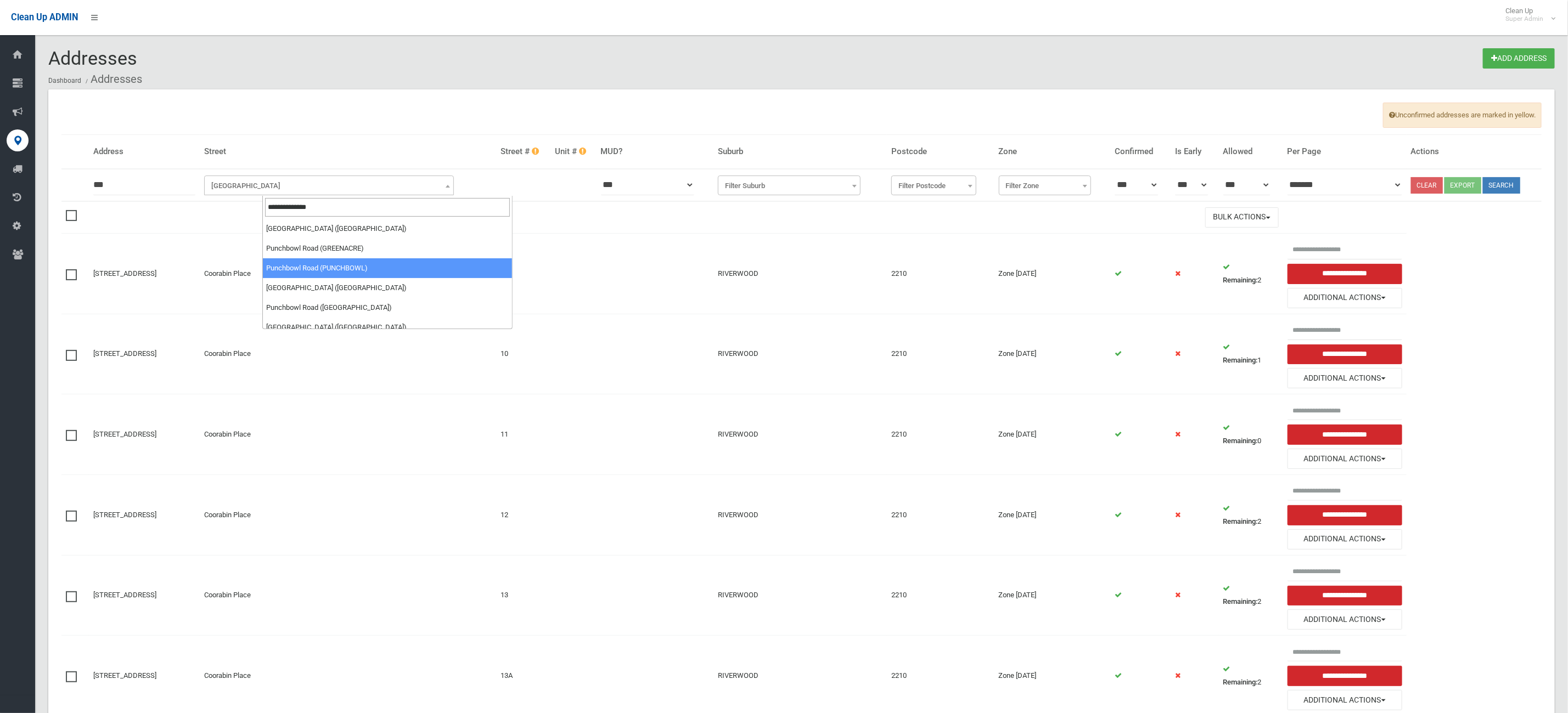
type input "**********"
select select "***"
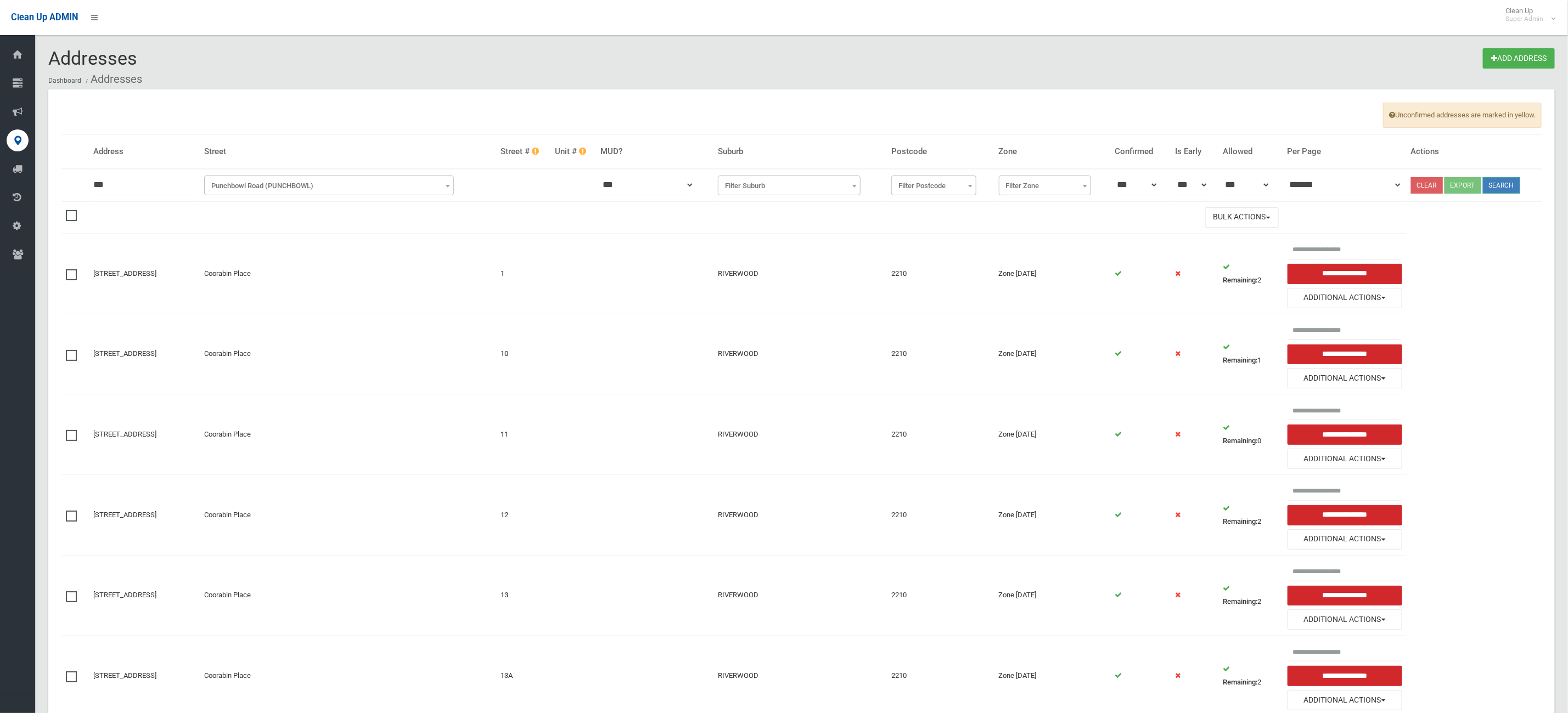
click at [1519, 187] on button "Search" at bounding box center [1501, 185] width 37 height 16
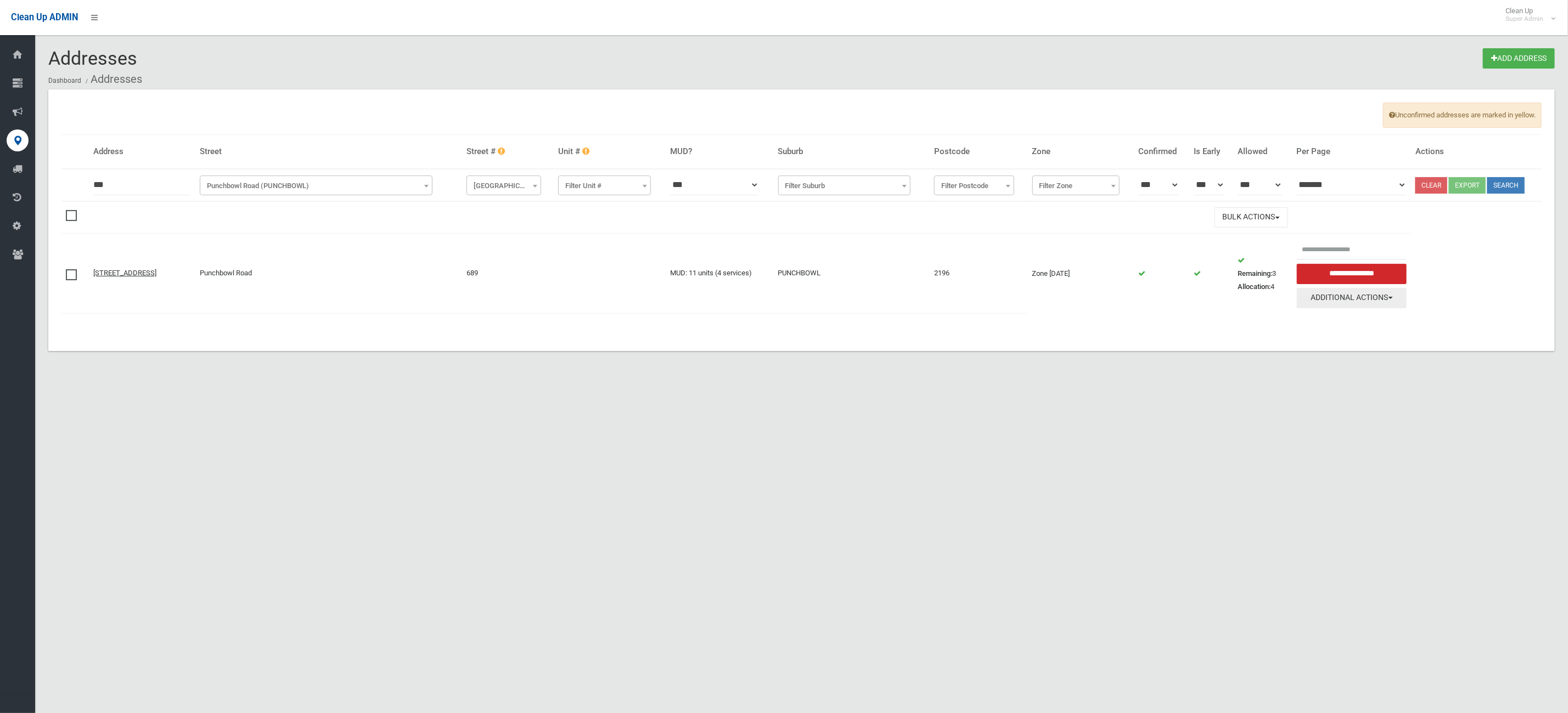
click at [1390, 308] on button "Additional Actions" at bounding box center [1352, 297] width 110 height 20
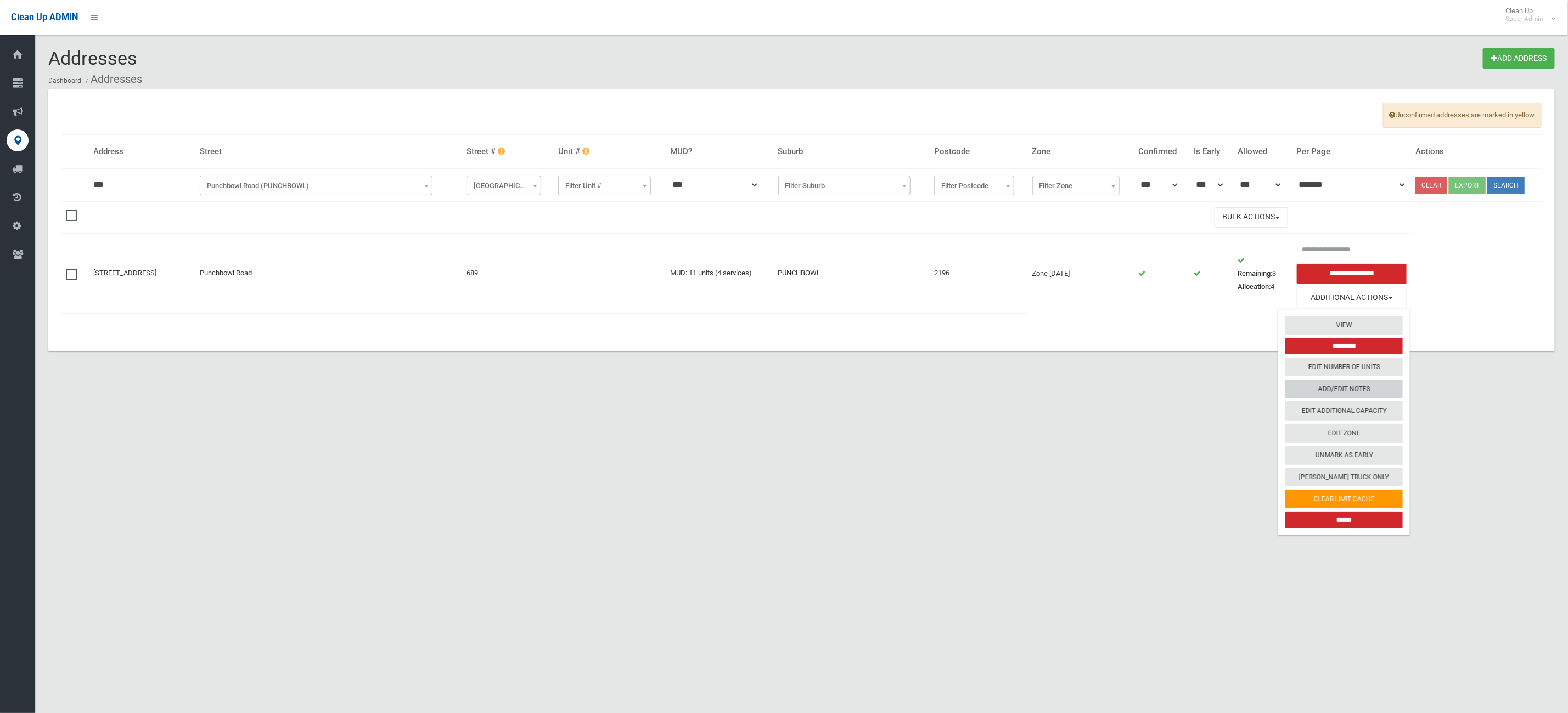
click at [1365, 397] on link "Add/Edit Notes" at bounding box center [1344, 389] width 117 height 19
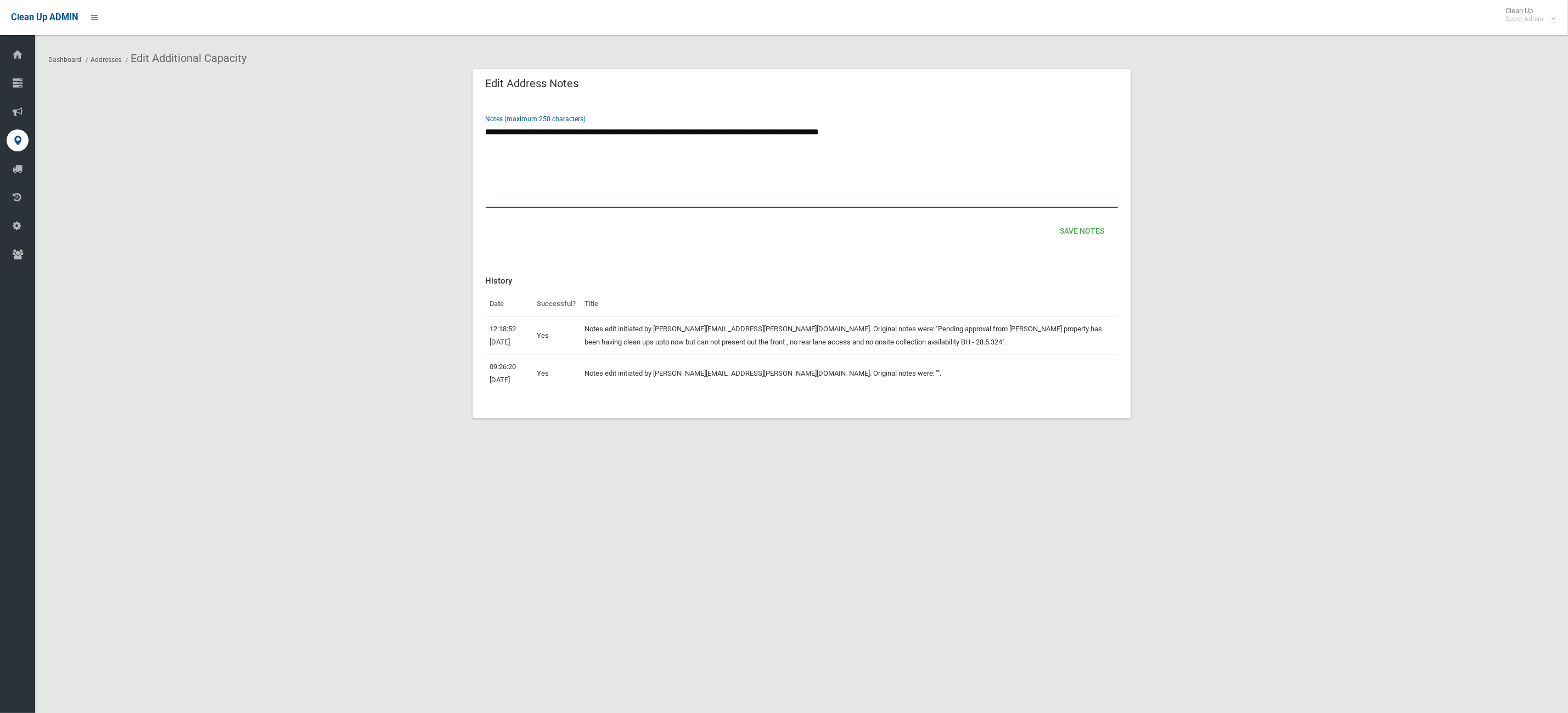
drag, startPoint x: 906, startPoint y: 148, endPoint x: 709, endPoint y: 142, distance: 197.1
click at [709, 142] on textarea "**********" at bounding box center [802, 165] width 632 height 86
click at [1443, 382] on section "**********" at bounding box center [801, 257] width 1507 height 377
drag, startPoint x: 884, startPoint y: 138, endPoint x: 914, endPoint y: 198, distance: 67.1
click at [729, 133] on textarea "**********" at bounding box center [802, 165] width 632 height 86
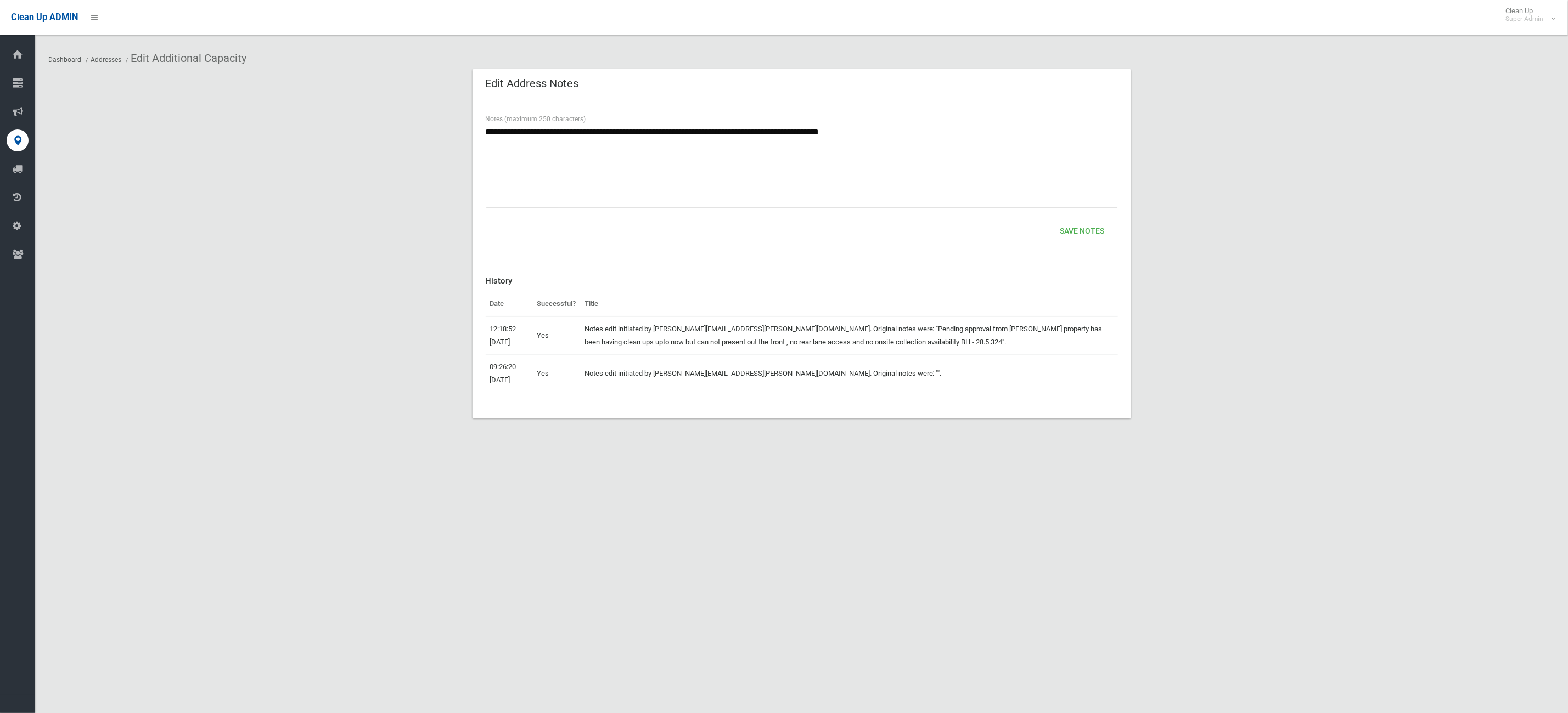
drag, startPoint x: 1337, startPoint y: 354, endPoint x: 1321, endPoint y: 356, distance: 16.1
click at [1325, 355] on section "**********" at bounding box center [801, 257] width 1507 height 377
